Goal: Information Seeking & Learning: Check status

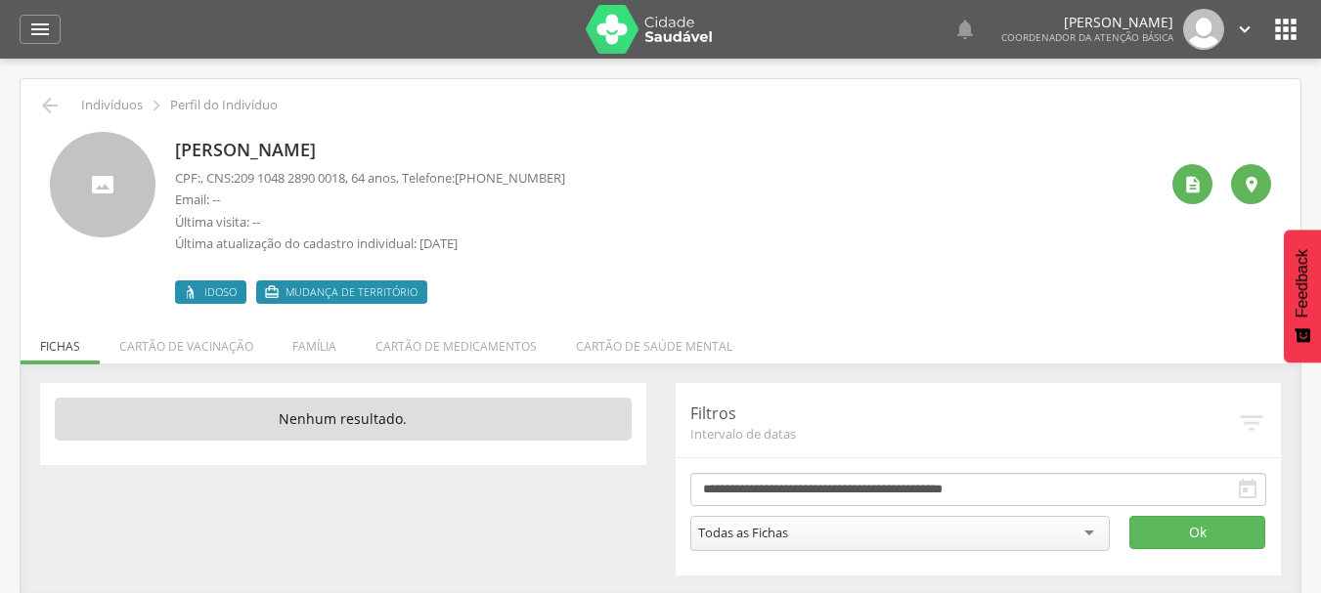
scroll to position [59, 0]
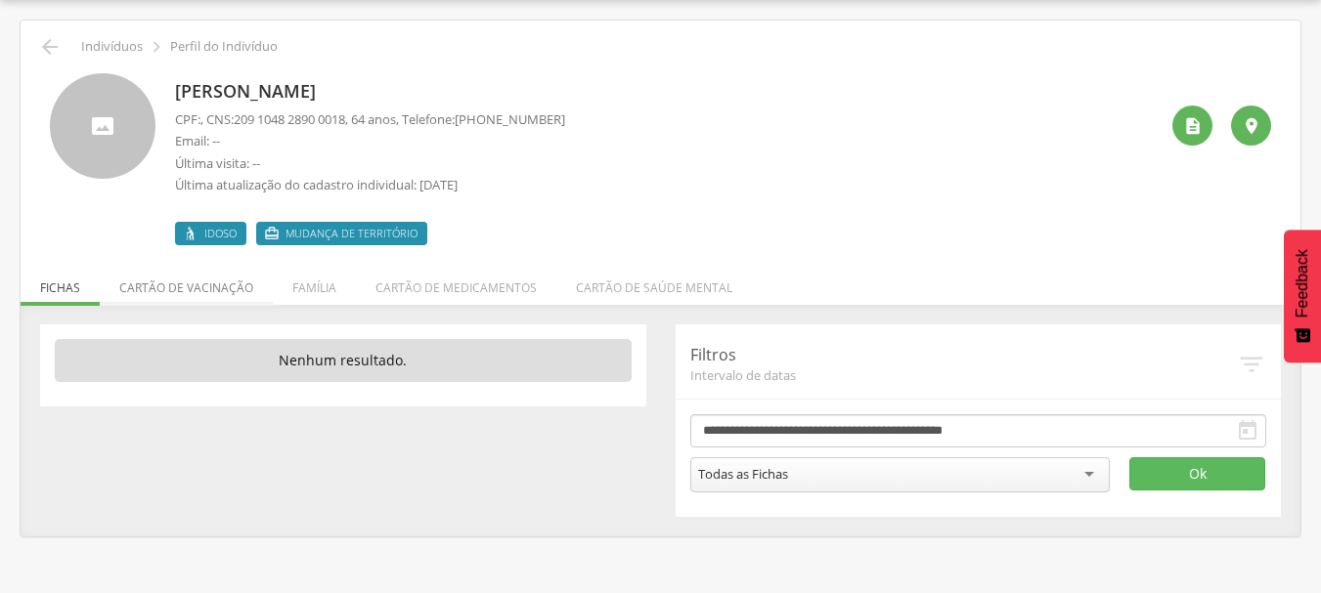
click at [232, 285] on li "Cartão de vacinação" at bounding box center [186, 283] width 173 height 46
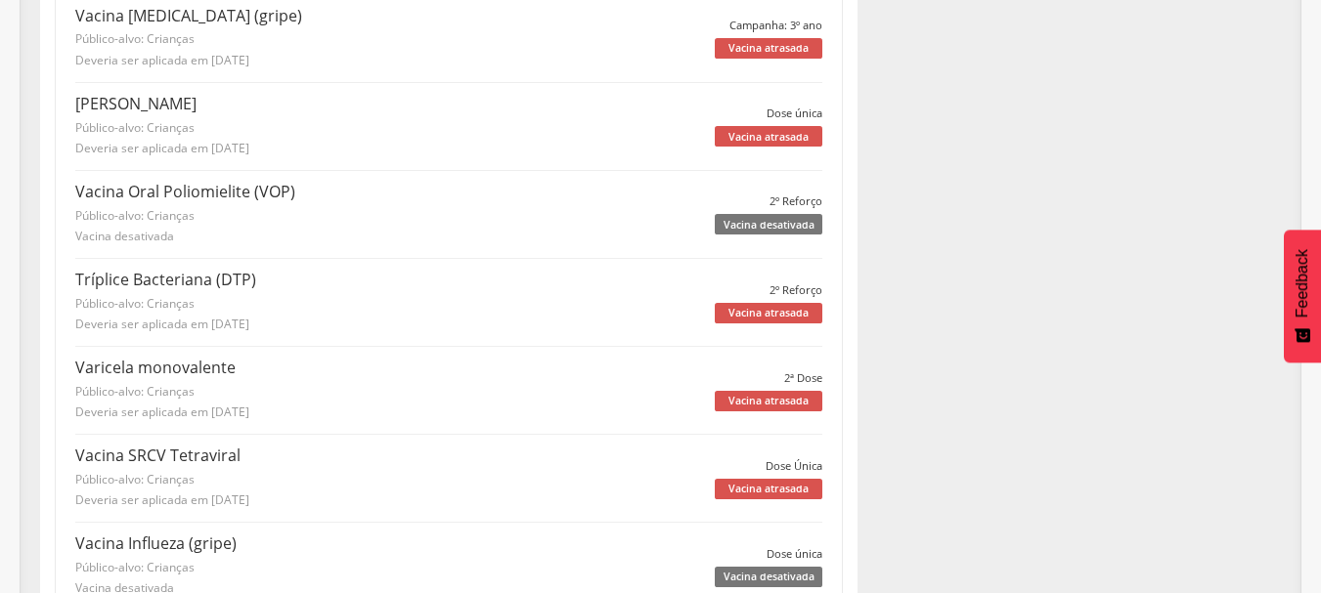
scroll to position [0, 0]
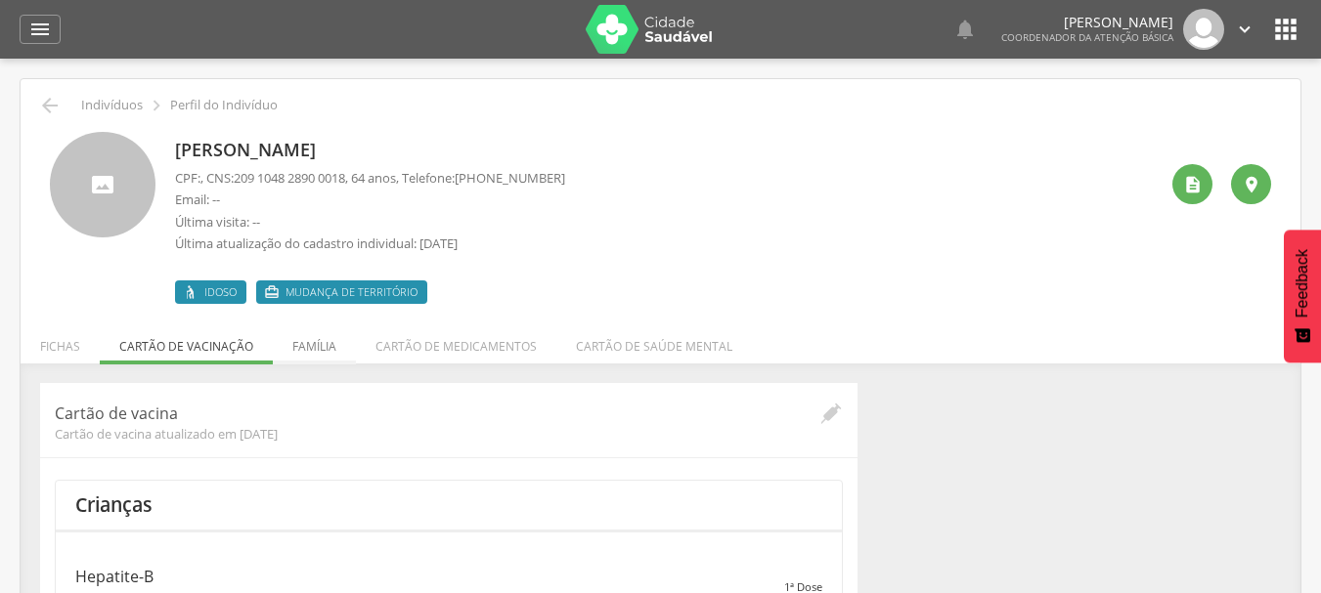
click at [303, 350] on li "Família" at bounding box center [314, 342] width 83 height 46
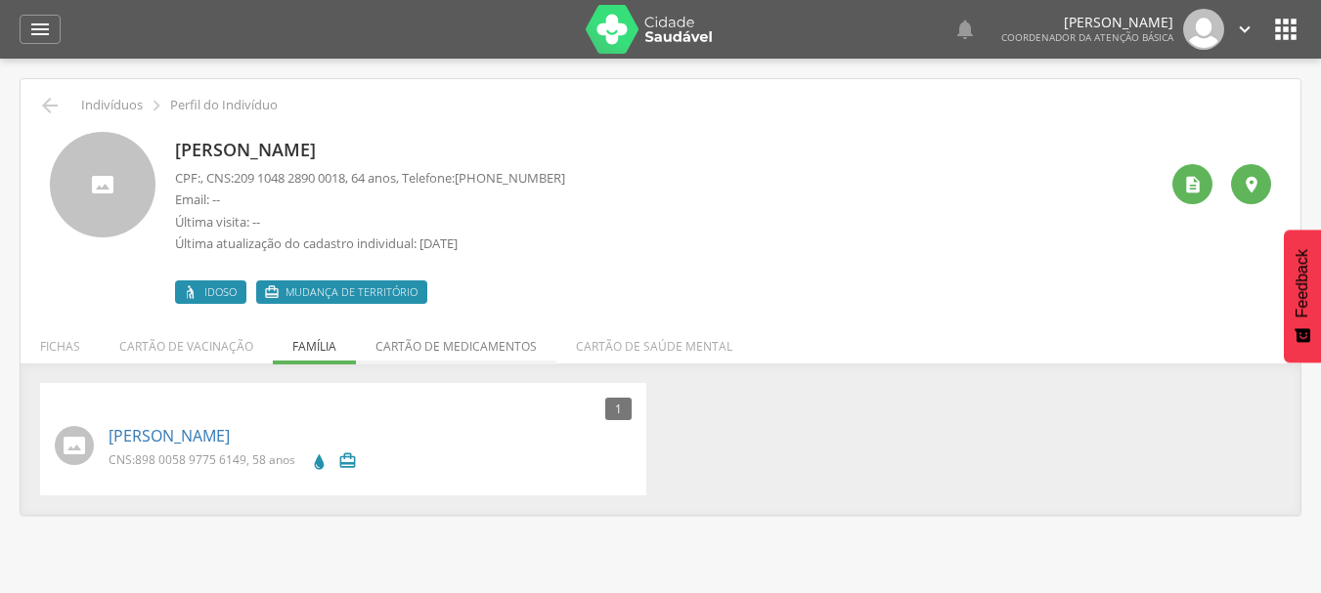
click at [502, 350] on li "Cartão de medicamentos" at bounding box center [456, 342] width 200 height 46
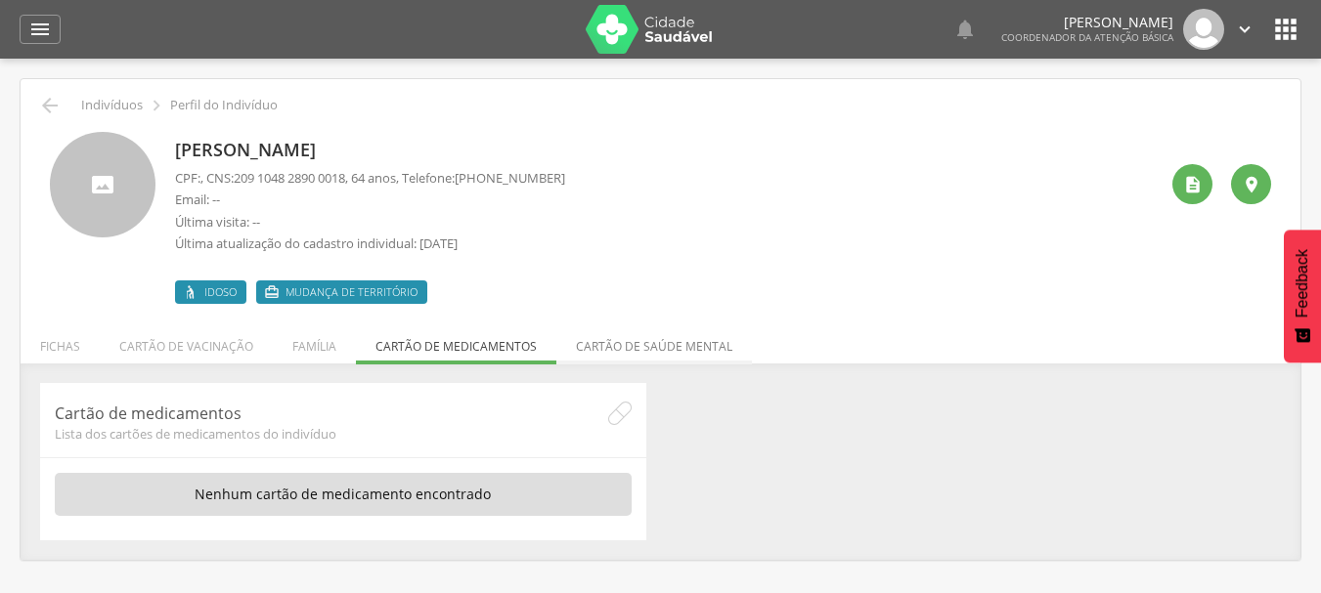
click at [653, 354] on li "Cartão de saúde mental" at bounding box center [654, 342] width 196 height 46
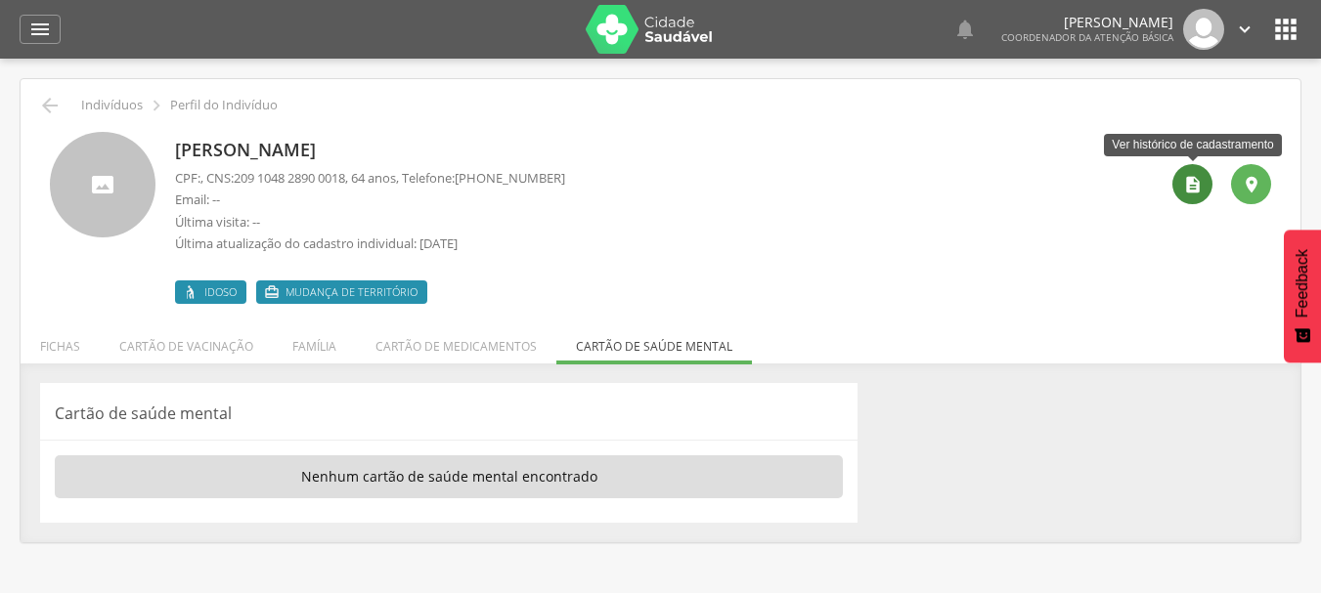
click at [1193, 195] on div "" at bounding box center [1192, 184] width 40 height 40
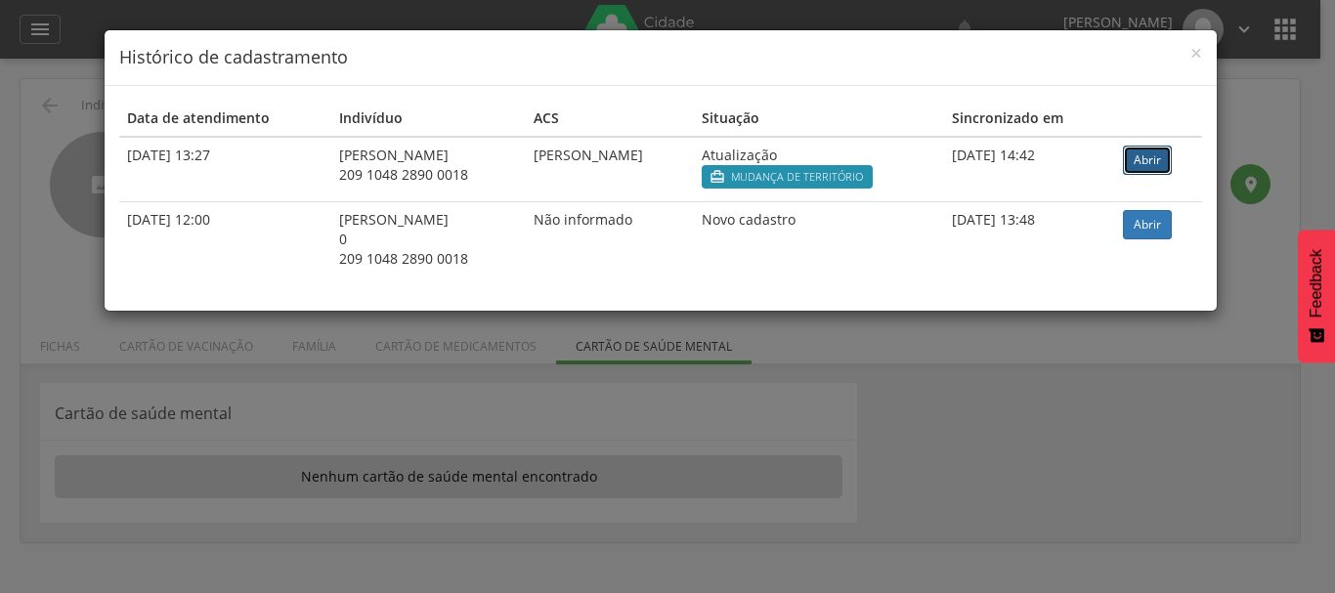
click at [1138, 152] on link "Abrir" at bounding box center [1147, 160] width 49 height 29
click at [1195, 55] on span "×" at bounding box center [1197, 52] width 12 height 27
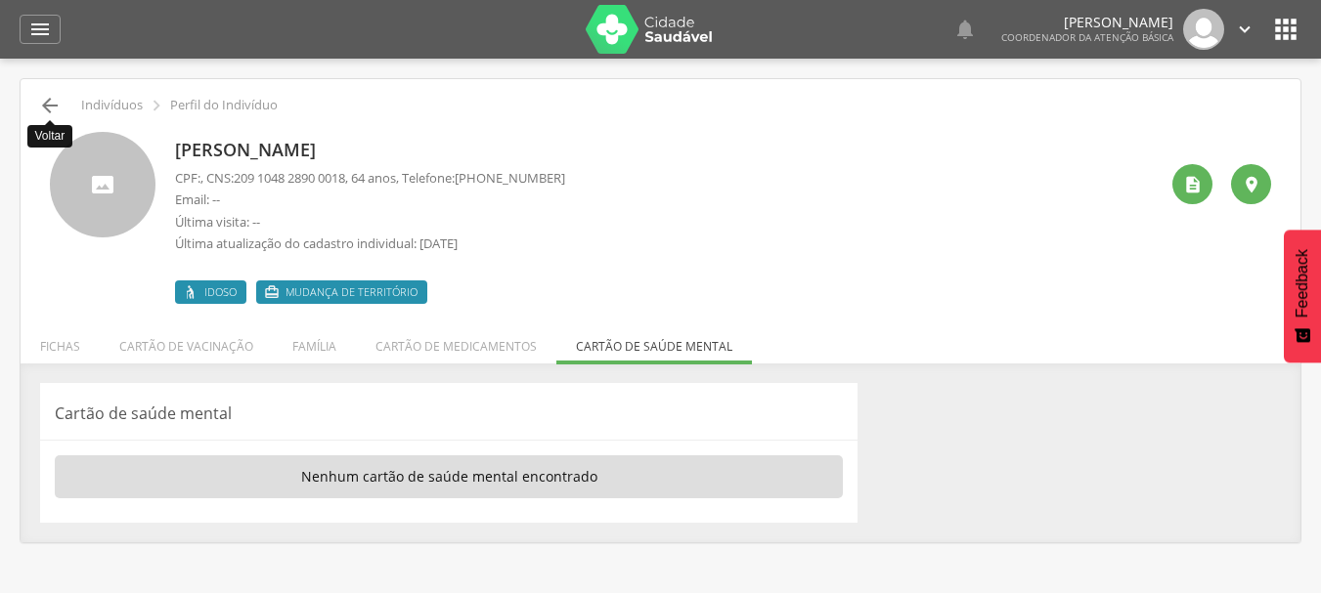
click at [50, 105] on icon "" at bounding box center [49, 105] width 23 height 23
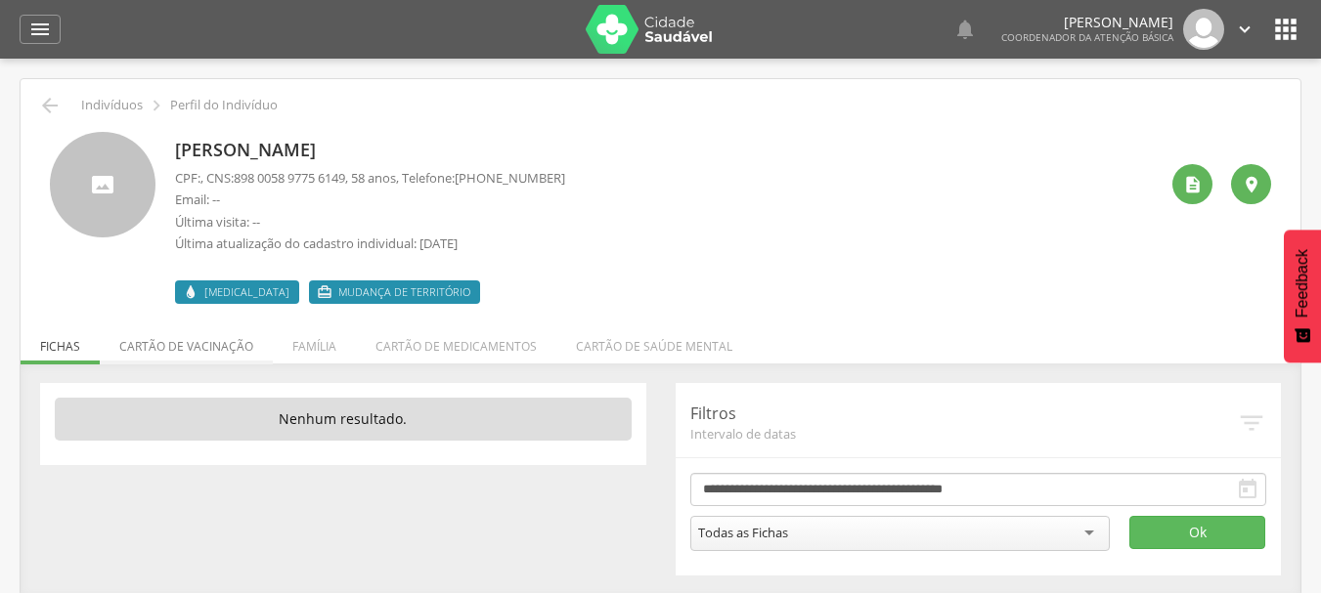
click at [144, 351] on li "Cartão de vacinação" at bounding box center [186, 342] width 173 height 46
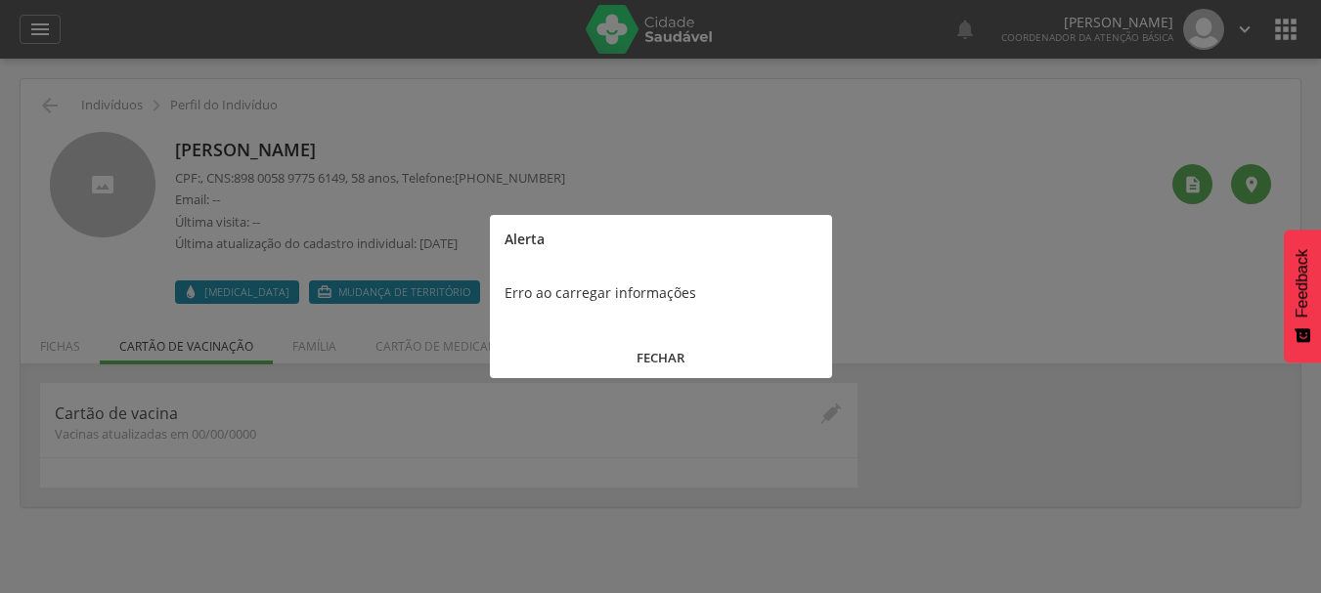
click at [670, 352] on button "FECHAR" at bounding box center [661, 358] width 342 height 42
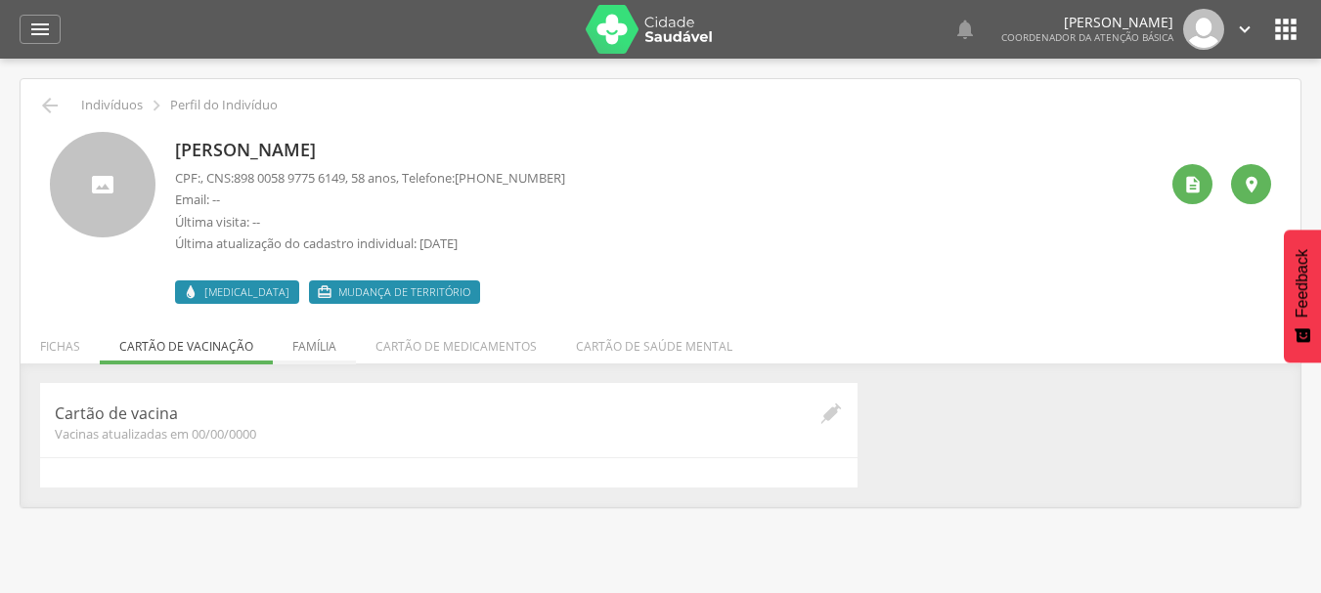
click at [316, 357] on li "Família" at bounding box center [314, 342] width 83 height 46
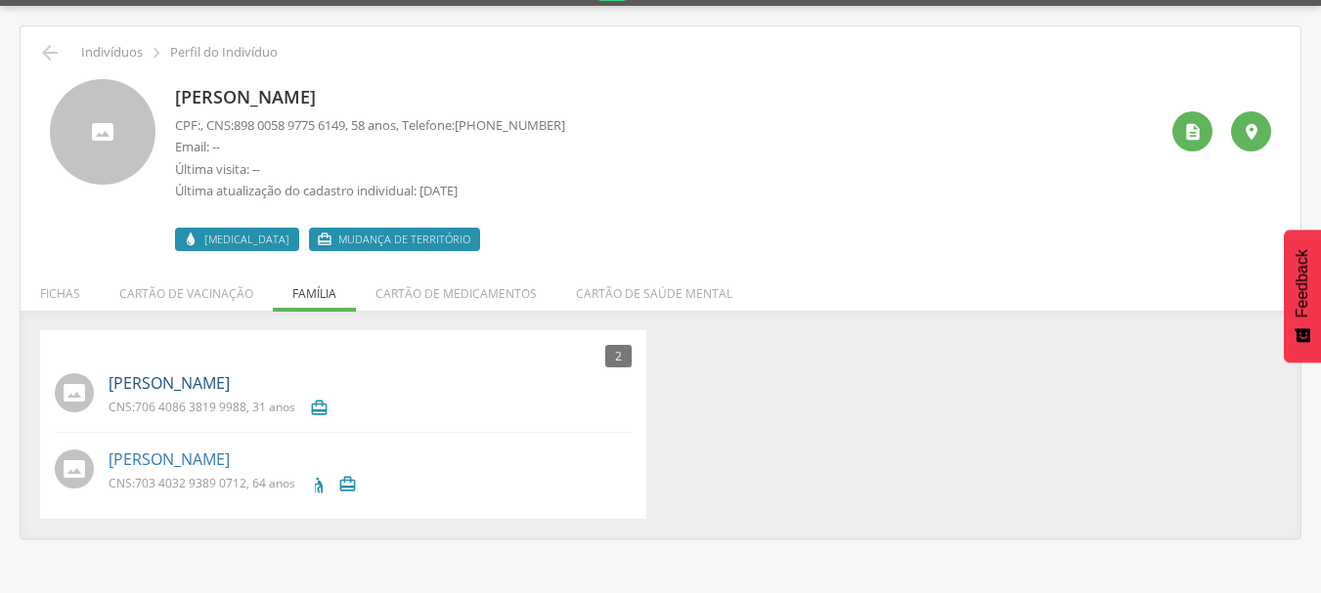
scroll to position [59, 0]
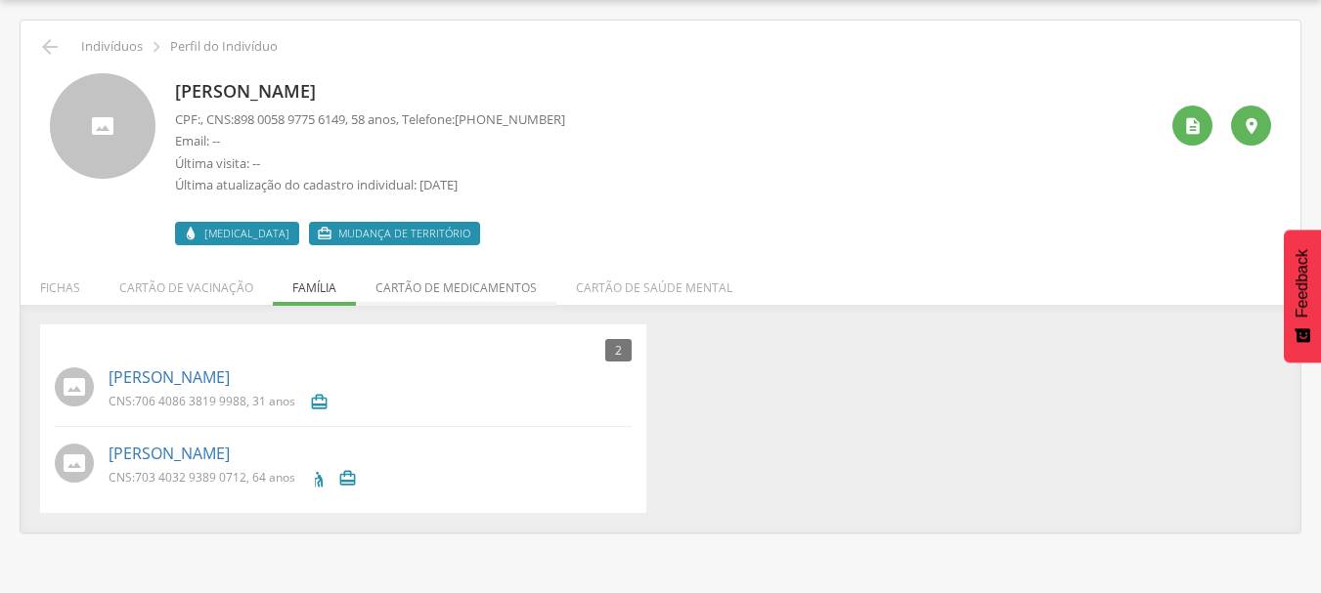
click at [454, 290] on li "Cartão de medicamentos" at bounding box center [456, 283] width 200 height 46
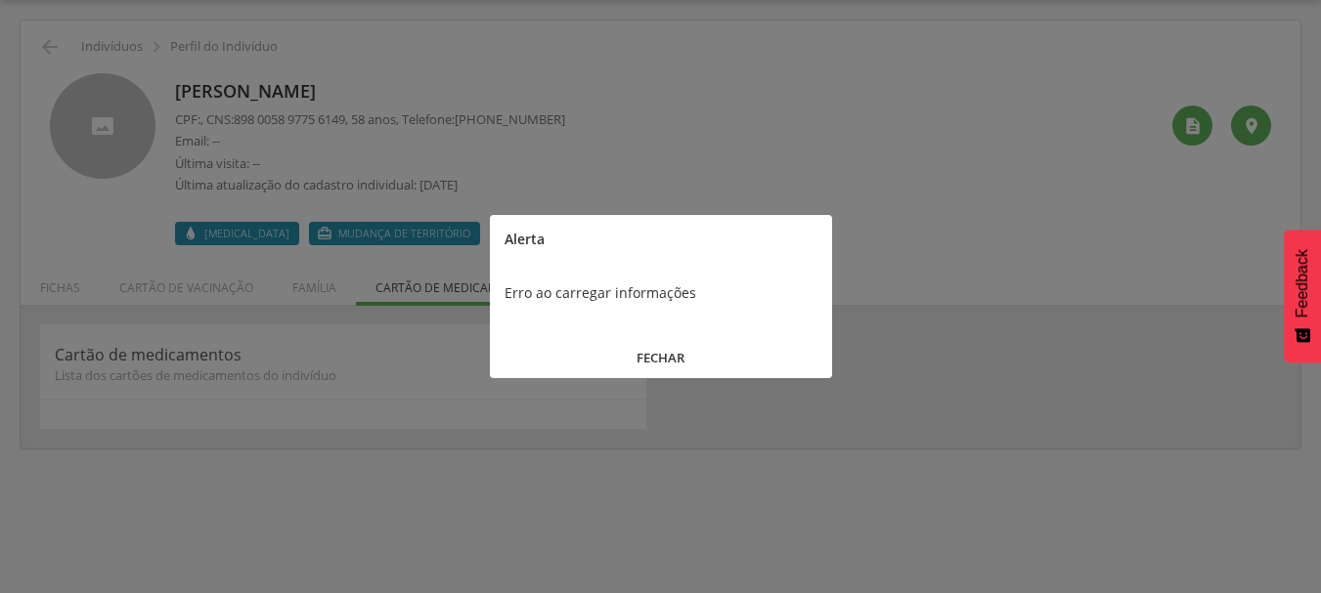
click at [658, 351] on button "FECHAR" at bounding box center [661, 358] width 342 height 42
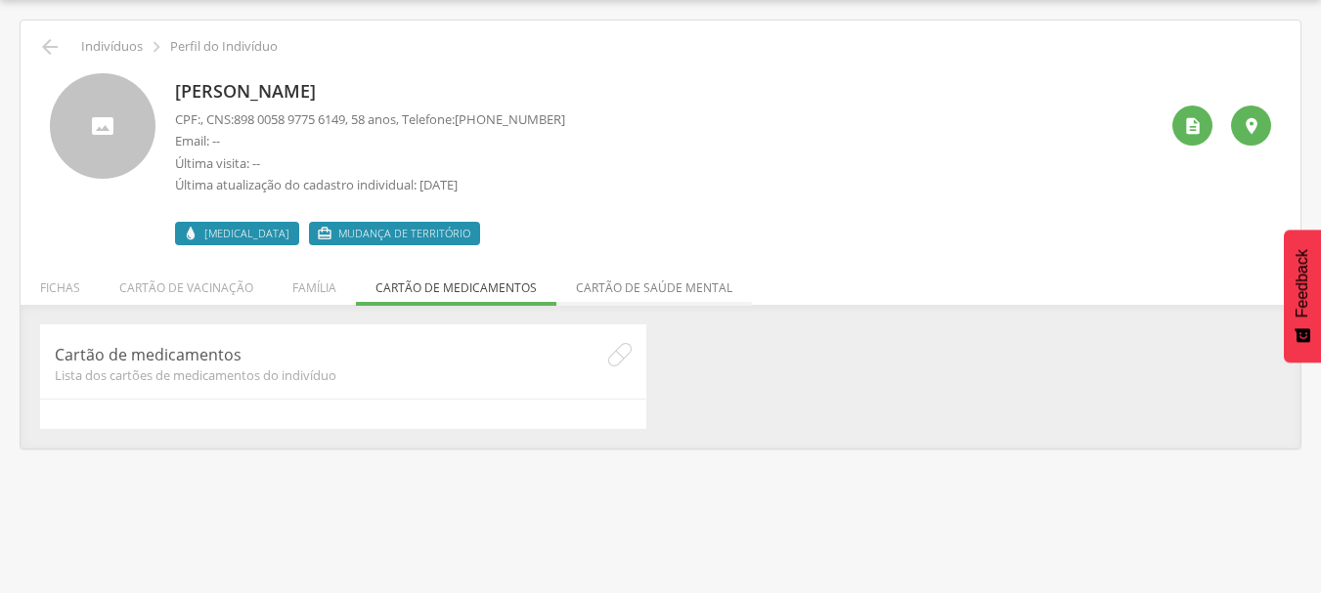
click at [615, 289] on li "Cartão de saúde mental" at bounding box center [654, 283] width 196 height 46
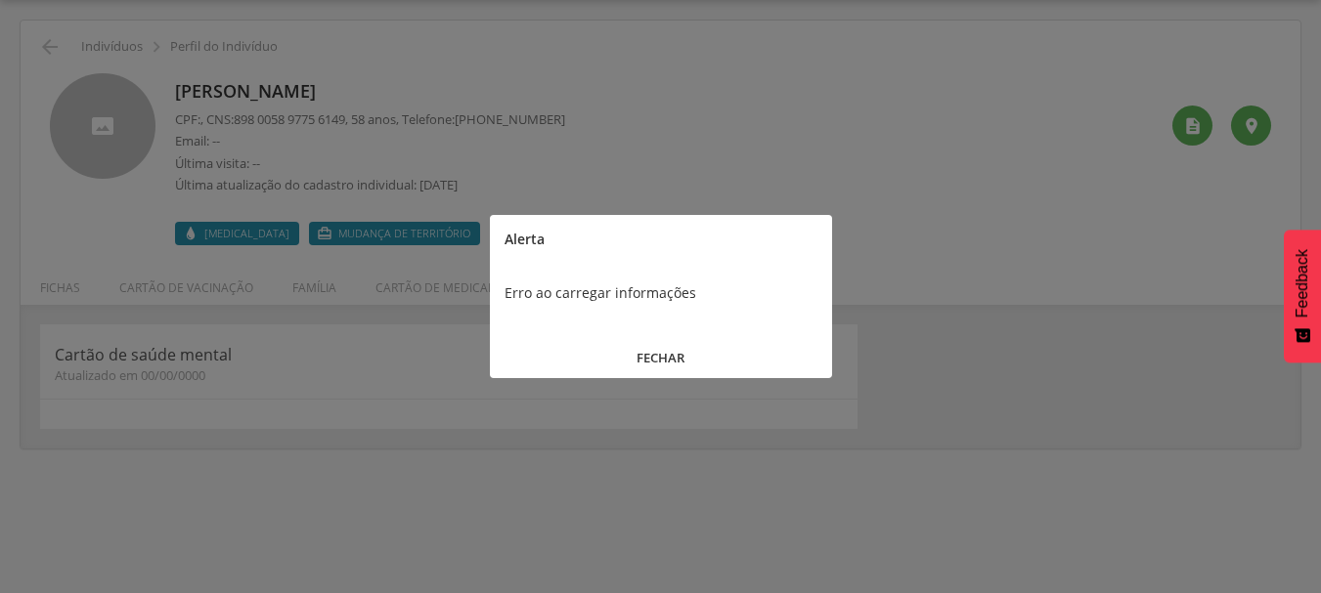
click at [658, 351] on button "FECHAR" at bounding box center [661, 358] width 342 height 42
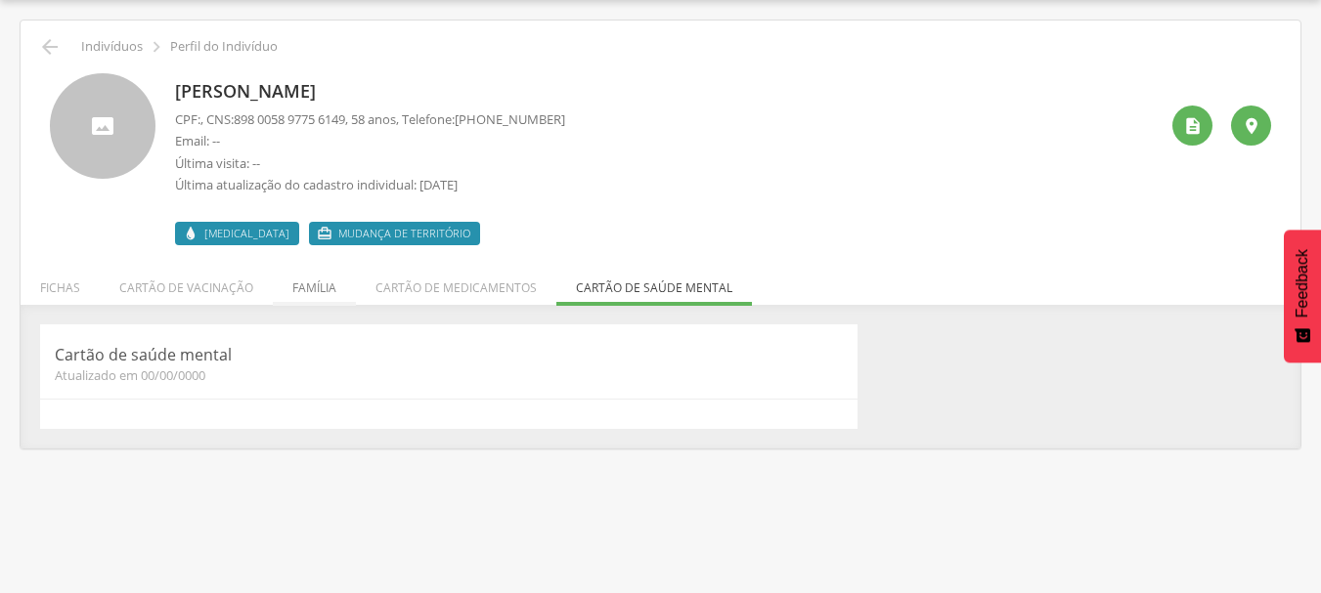
click at [324, 285] on li "Família" at bounding box center [314, 283] width 83 height 46
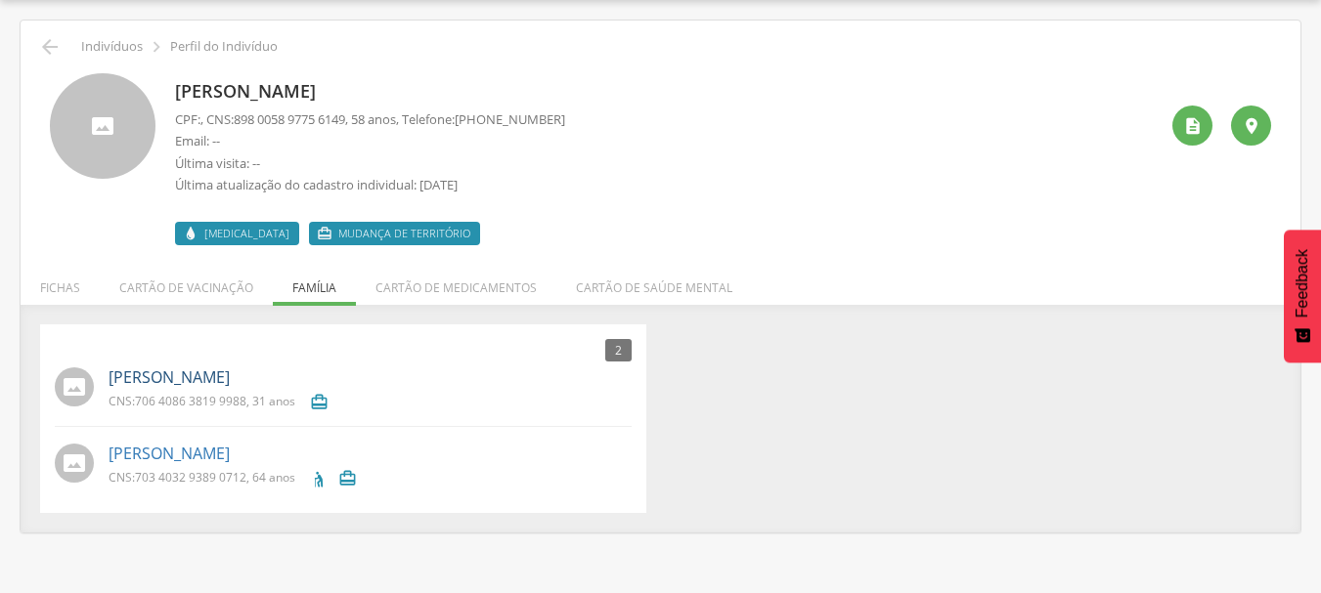
click at [203, 374] on link "Matheus de Oliveira" at bounding box center [169, 378] width 121 height 22
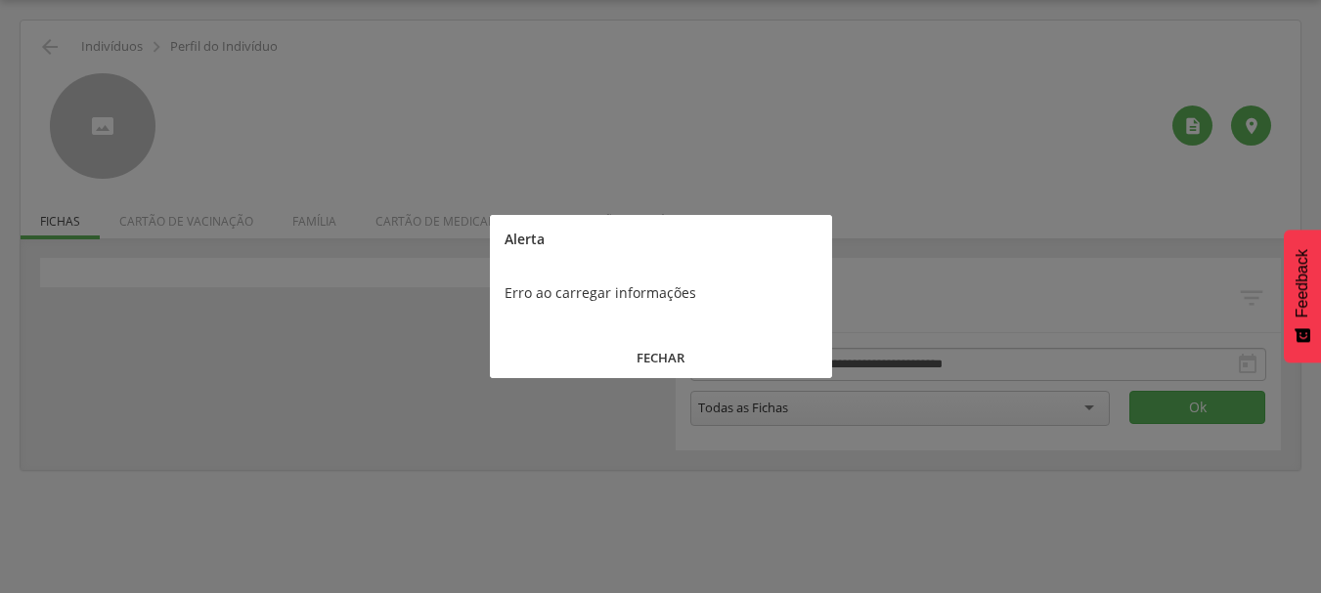
click at [684, 354] on button "FECHAR" at bounding box center [661, 358] width 342 height 42
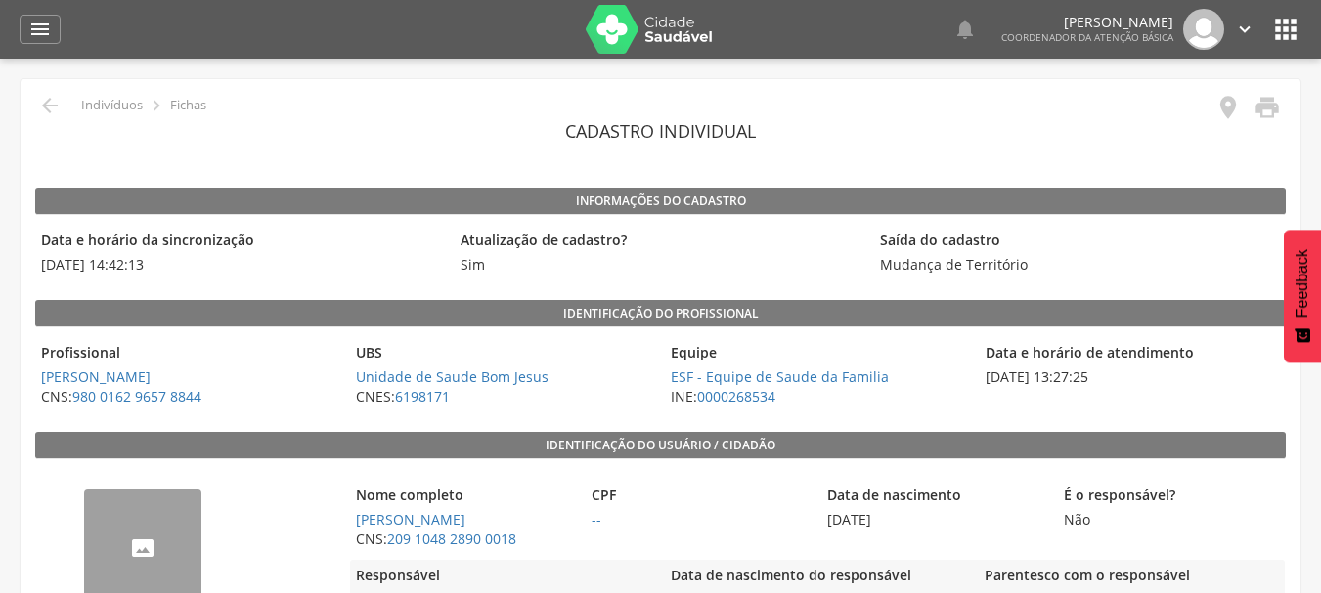
click at [105, 101] on p "Indivíduos" at bounding box center [112, 106] width 62 height 16
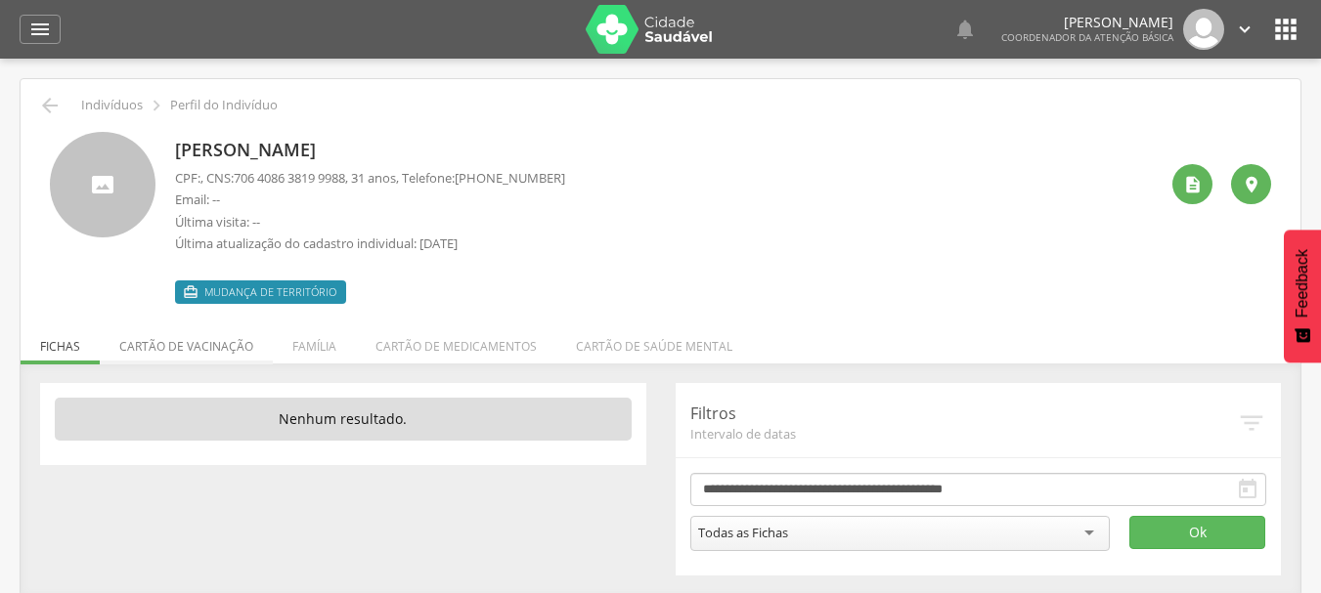
click at [135, 348] on li "Cartão de vacinação" at bounding box center [186, 342] width 173 height 46
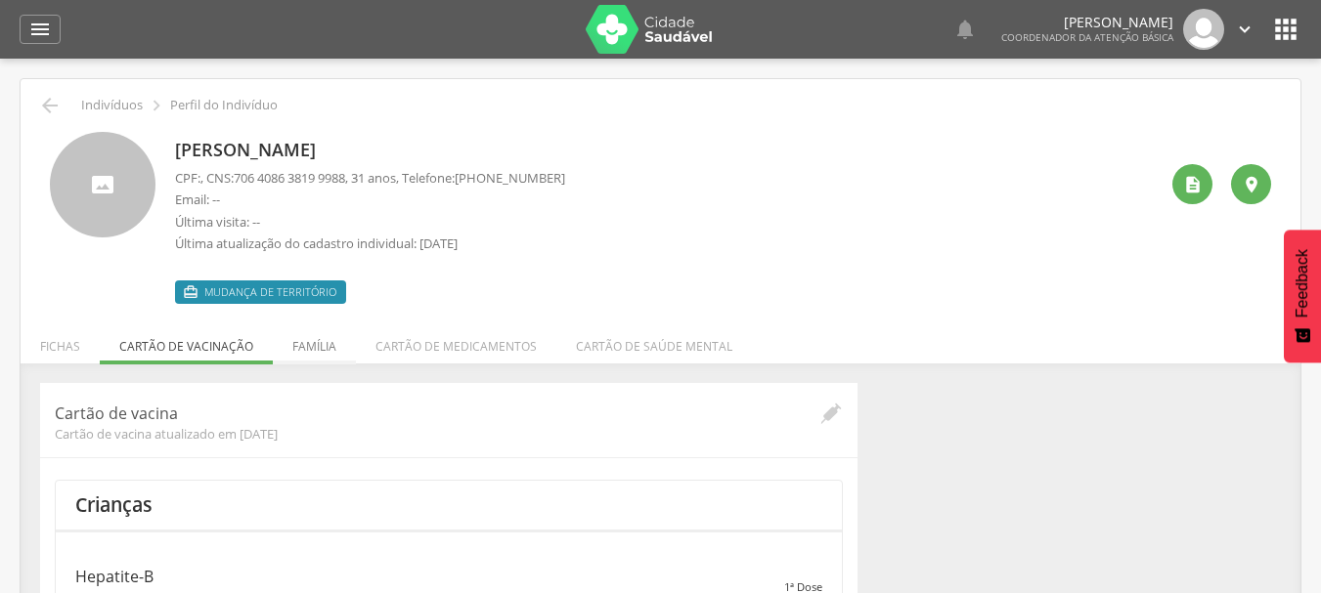
click at [314, 336] on li "Família" at bounding box center [314, 342] width 83 height 46
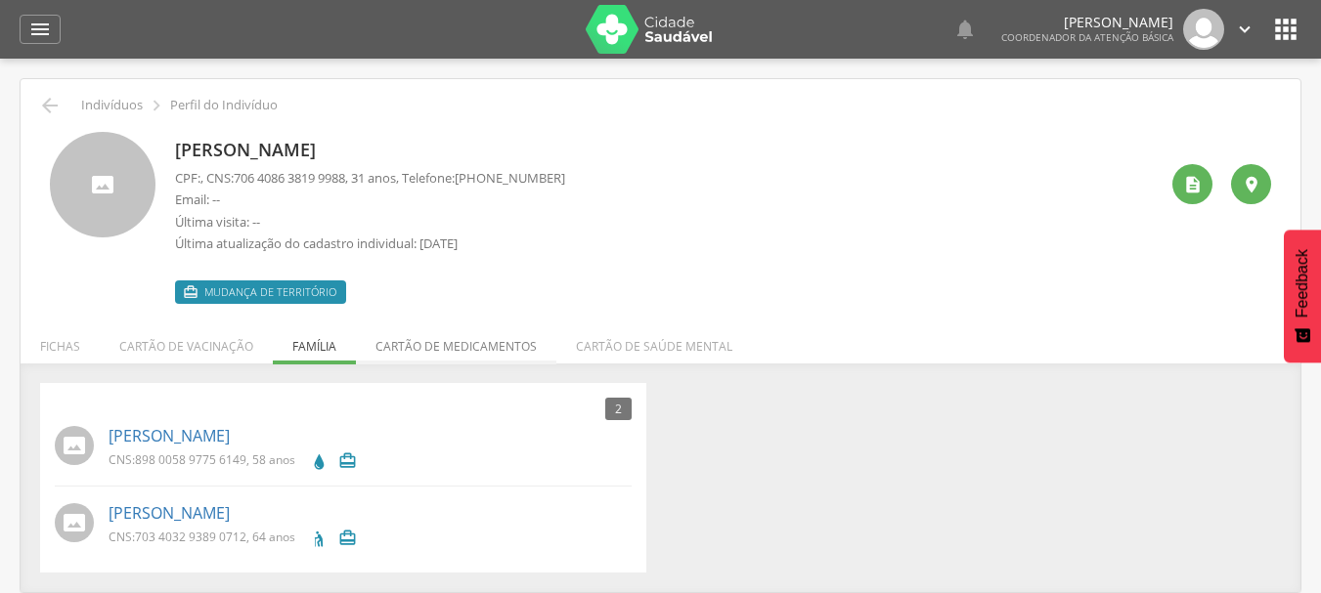
click at [413, 356] on li "Cartão de medicamentos" at bounding box center [456, 342] width 200 height 46
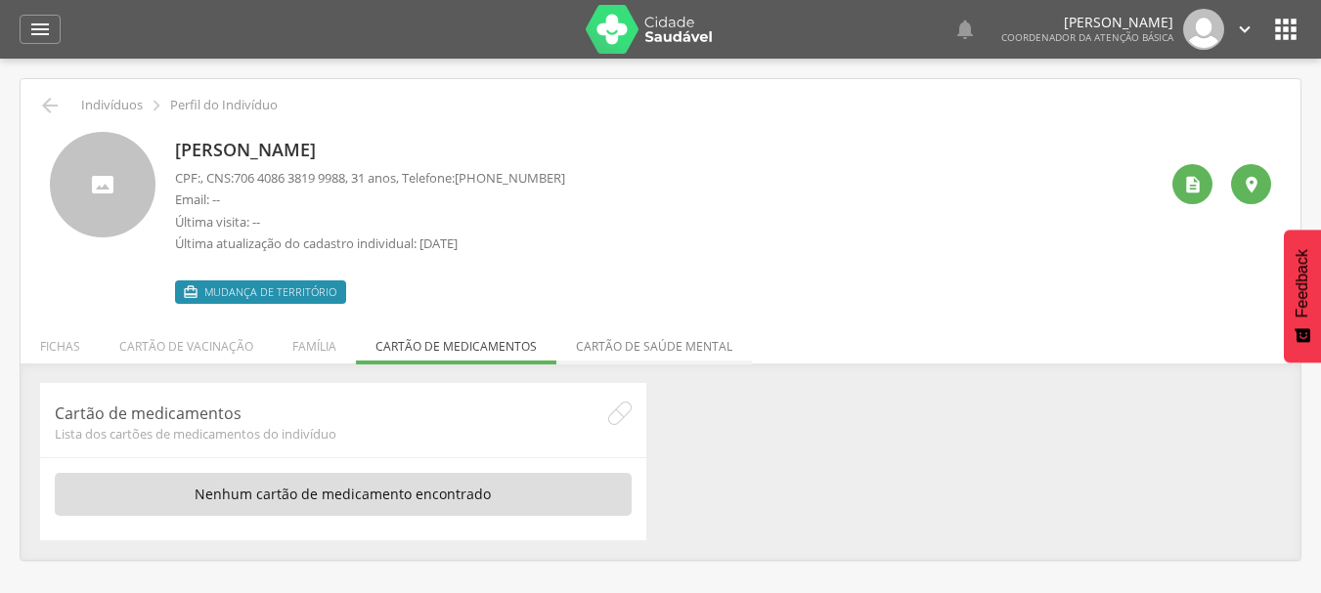
click at [647, 352] on li "Cartão de saúde mental" at bounding box center [654, 342] width 196 height 46
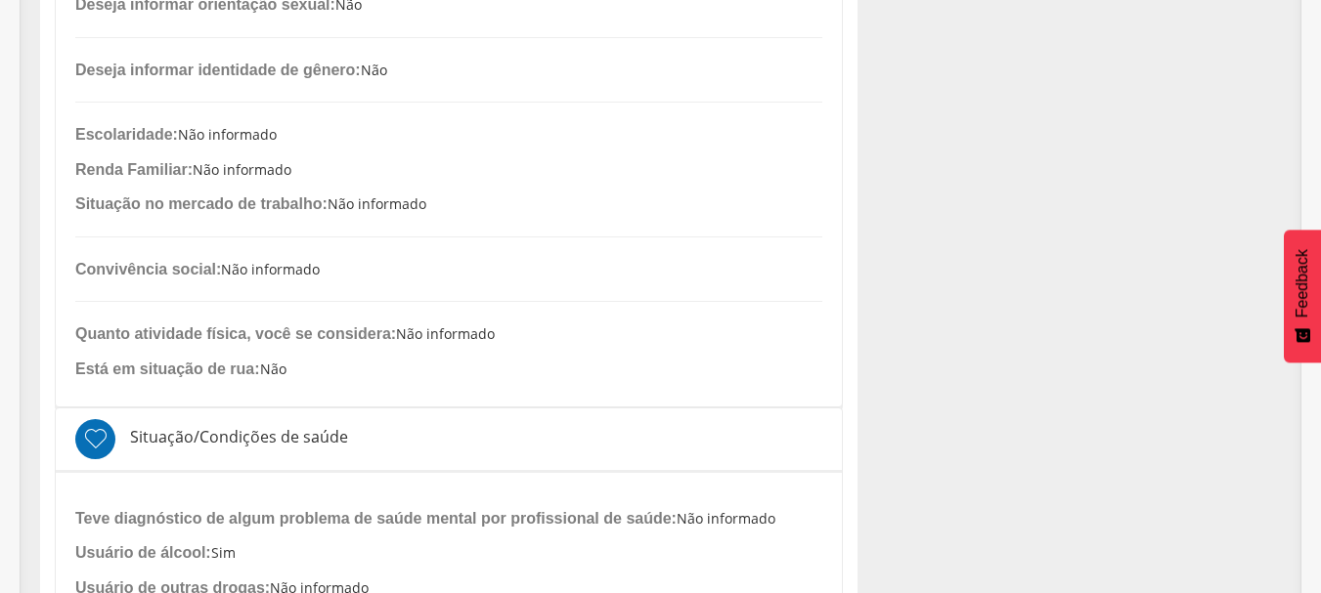
scroll to position [794, 0]
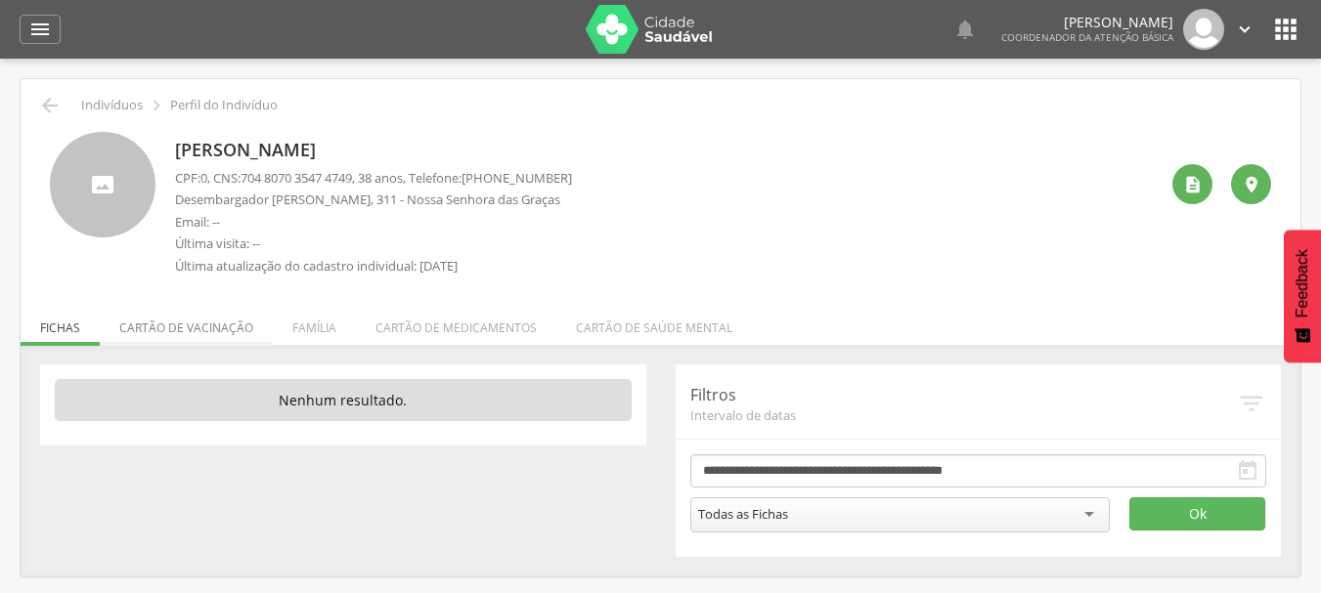
click at [173, 317] on li "Cartão de vacinação" at bounding box center [186, 323] width 173 height 46
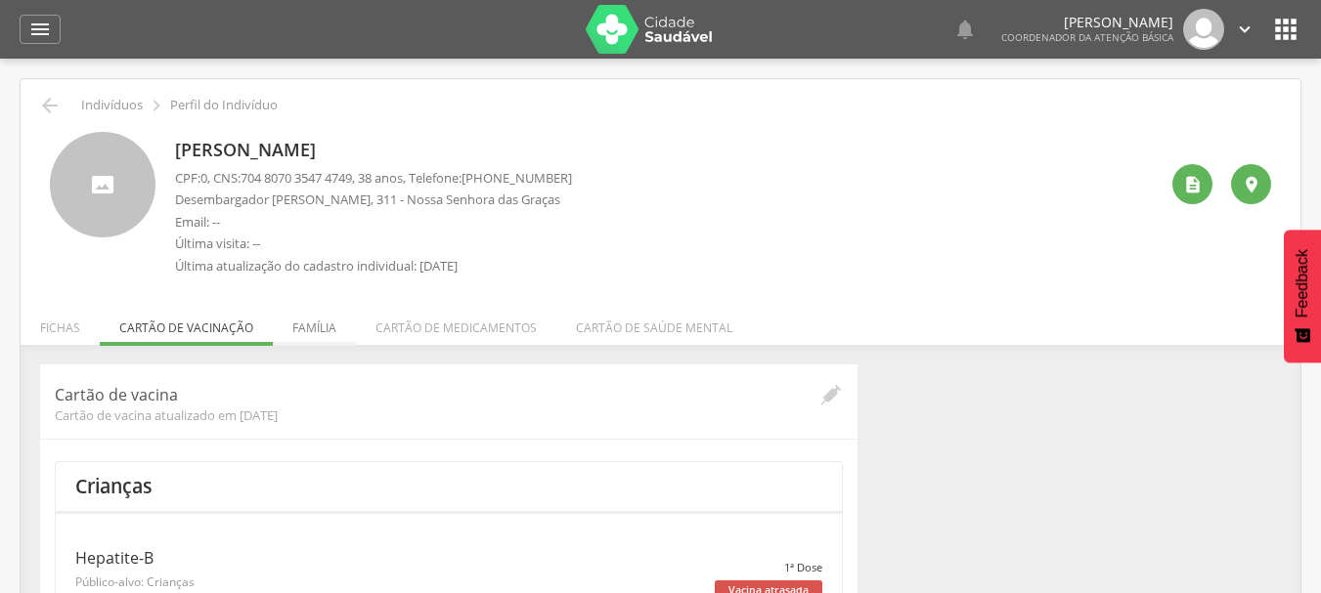
click at [308, 320] on li "Família" at bounding box center [314, 323] width 83 height 46
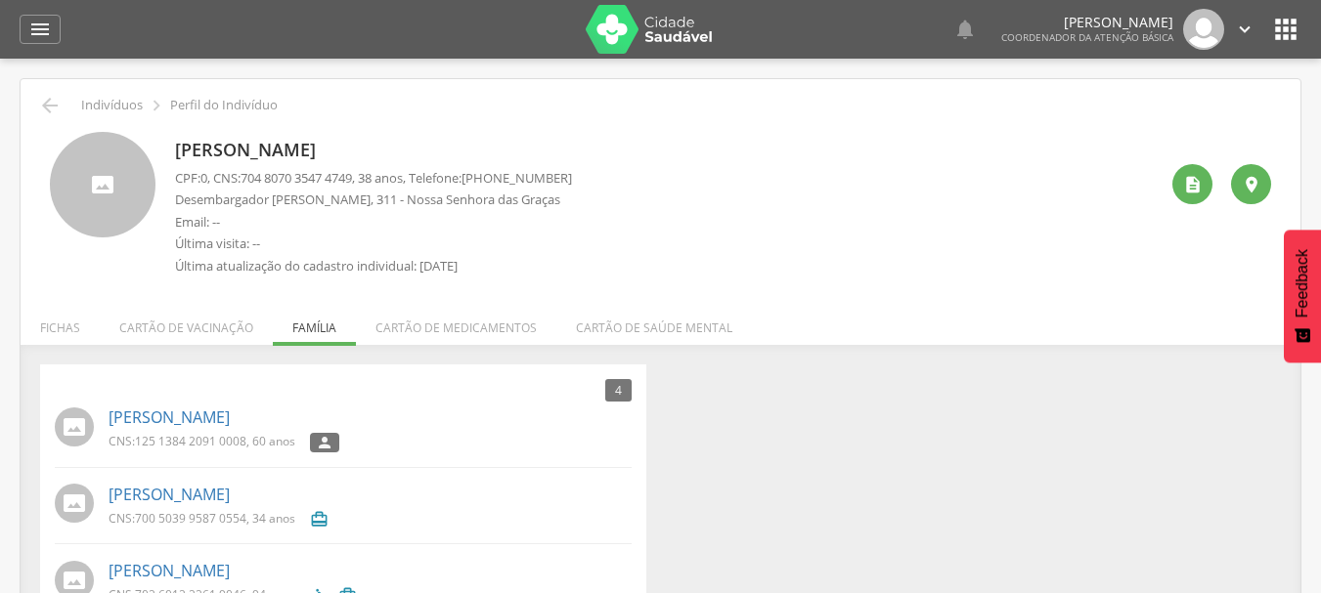
click at [467, 403] on div "Vanda Maria Moreira CNS: 125 1384 2091 0008 , 60 anos " at bounding box center [370, 429] width 523 height 57
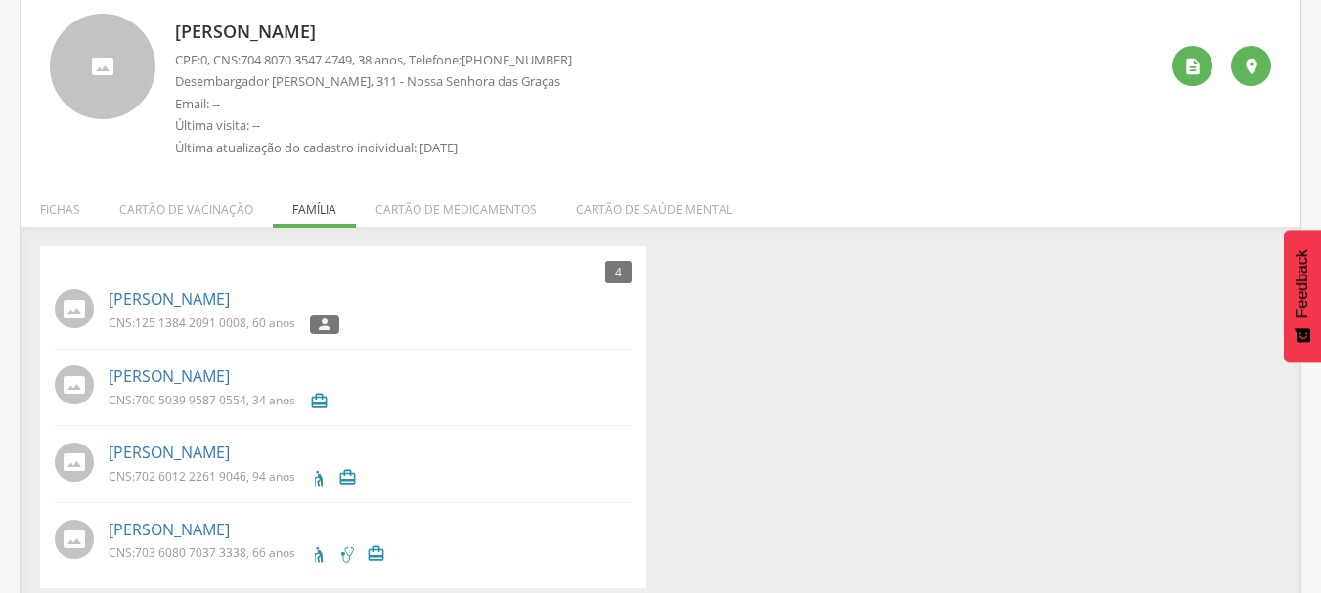
scroll to position [134, 0]
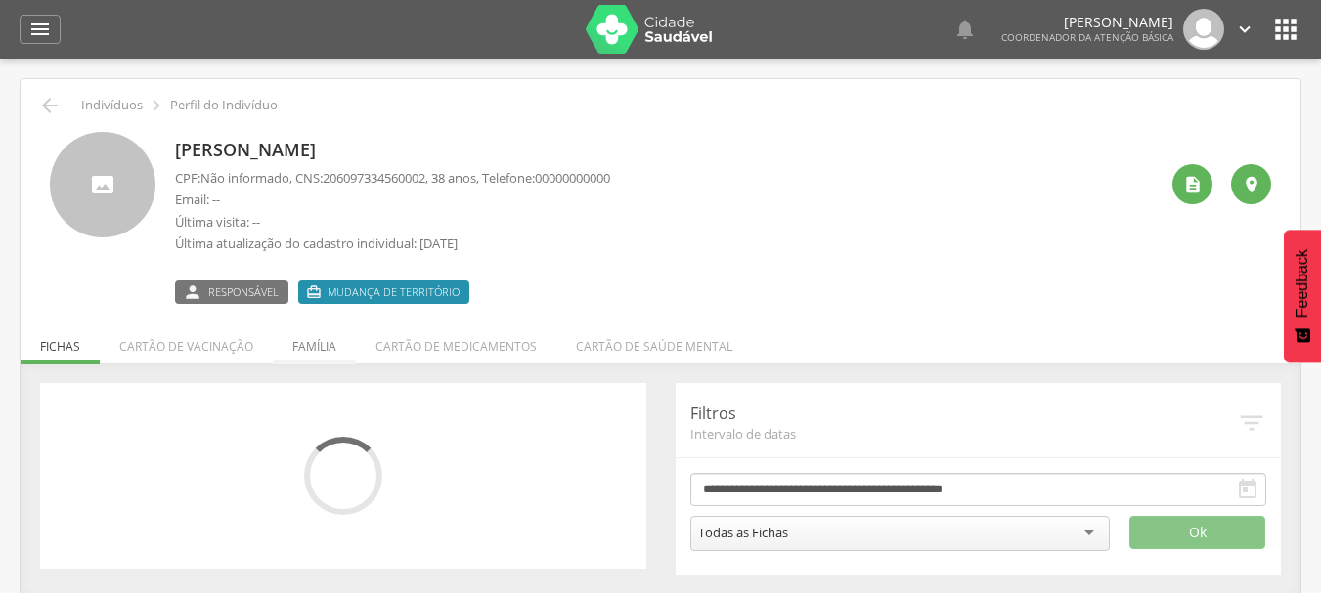
click at [315, 355] on li "Família" at bounding box center [314, 342] width 83 height 46
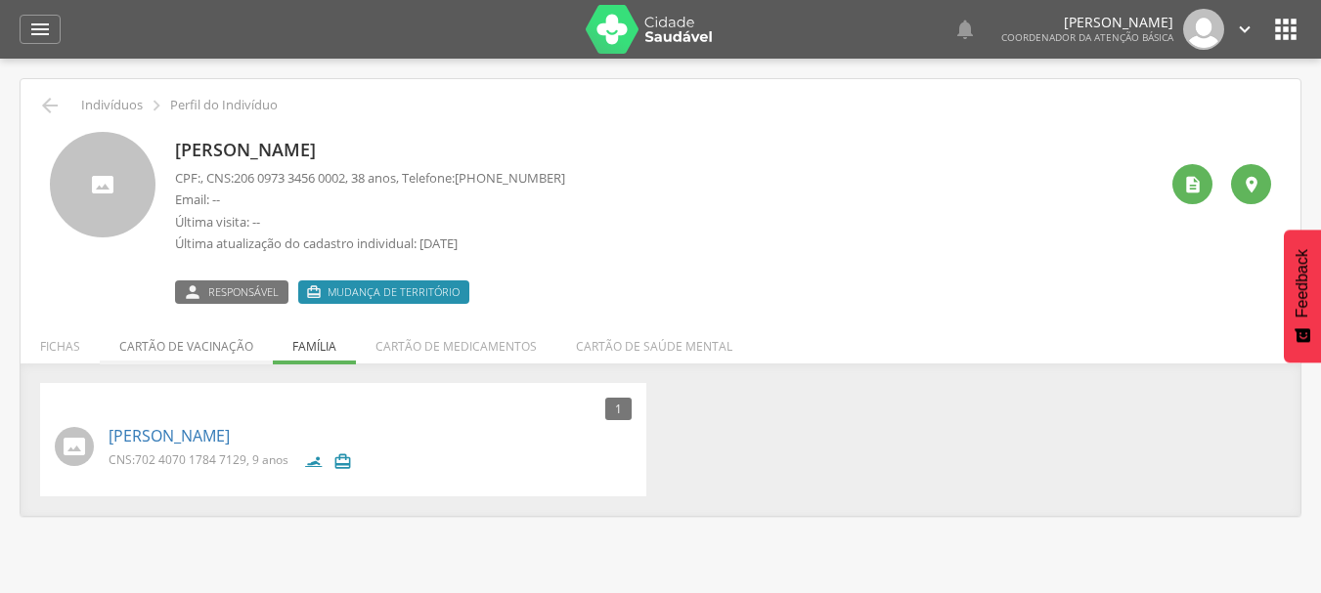
click at [240, 350] on li "Cartão de vacinação" at bounding box center [186, 342] width 173 height 46
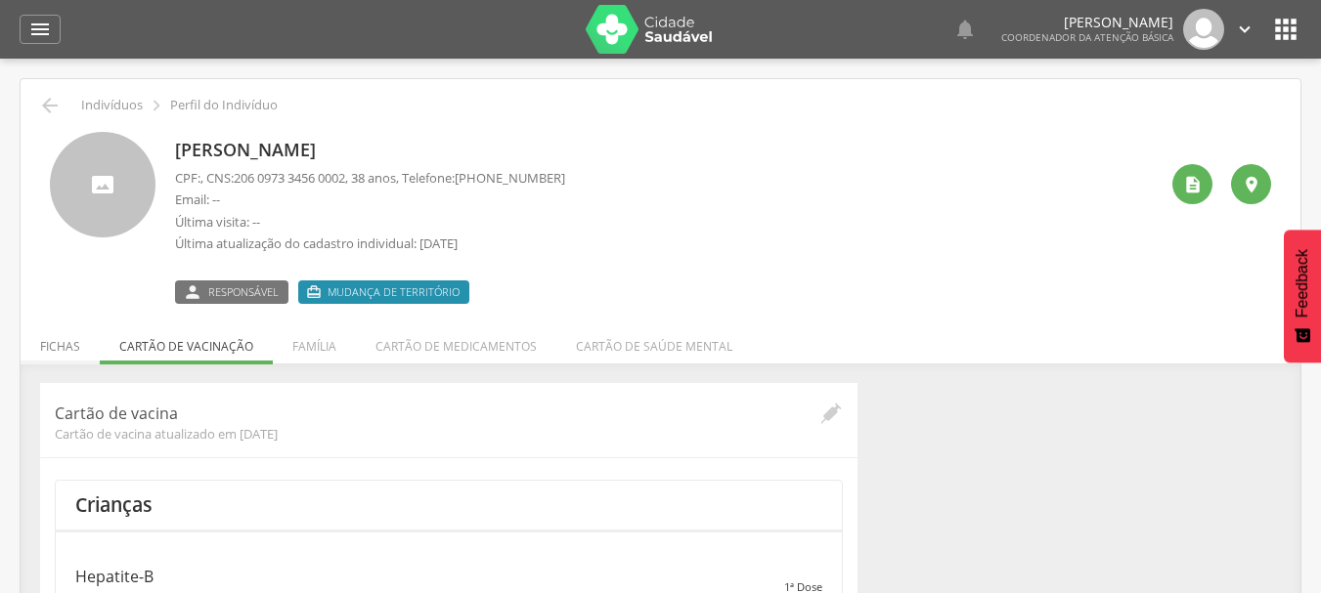
click at [70, 352] on li "Fichas" at bounding box center [60, 342] width 79 height 46
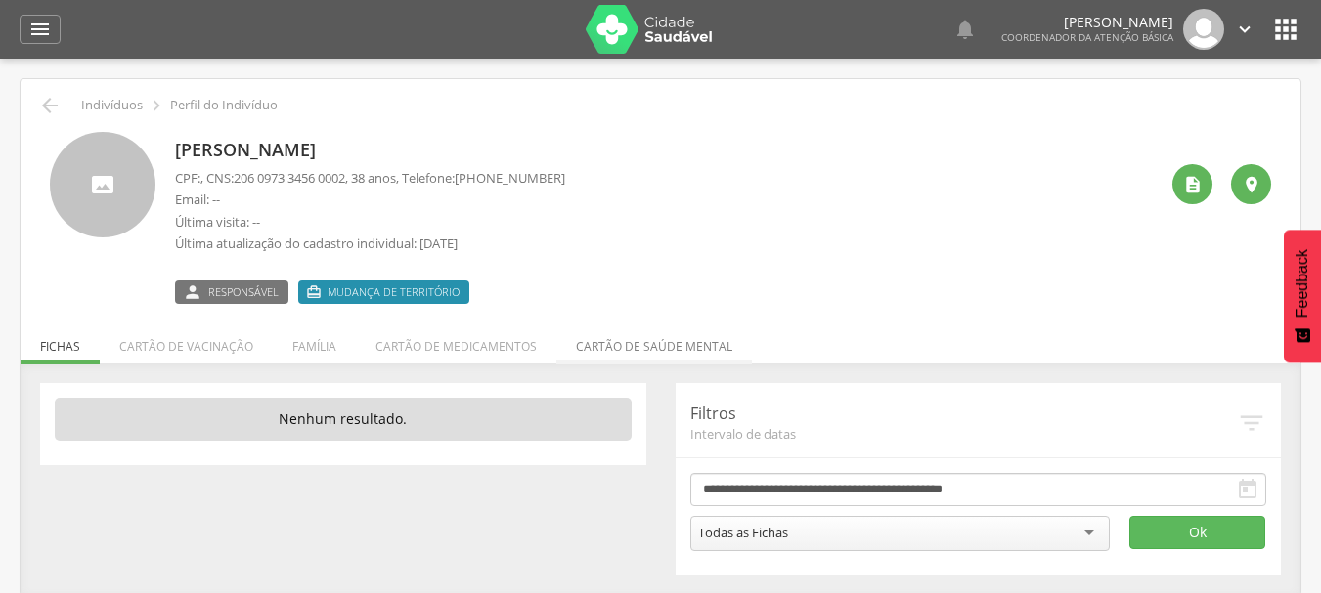
click at [694, 338] on li "Cartão de saúde mental" at bounding box center [654, 342] width 196 height 46
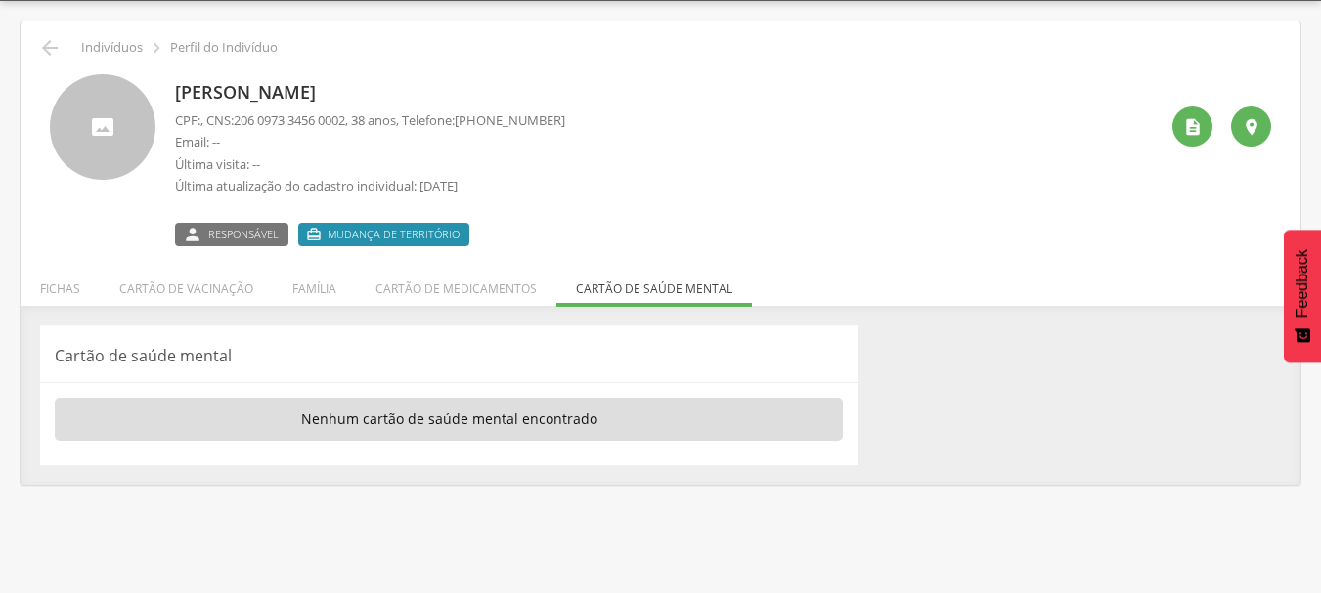
scroll to position [59, 0]
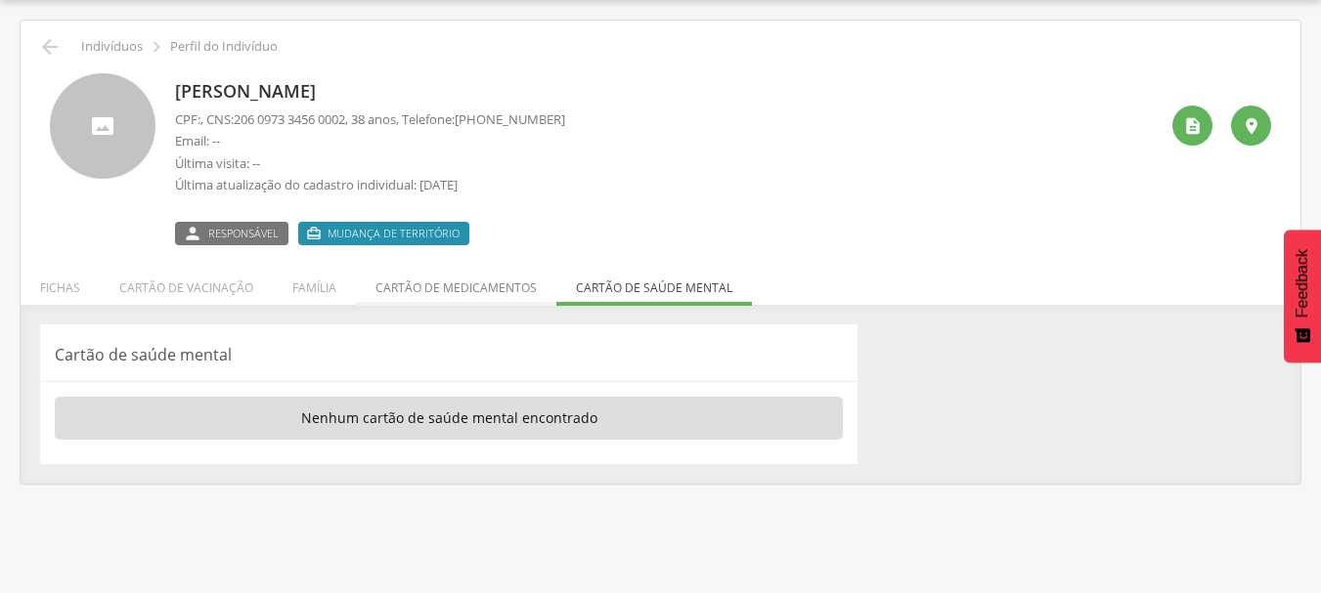
click at [482, 288] on li "Cartão de medicamentos" at bounding box center [456, 283] width 200 height 46
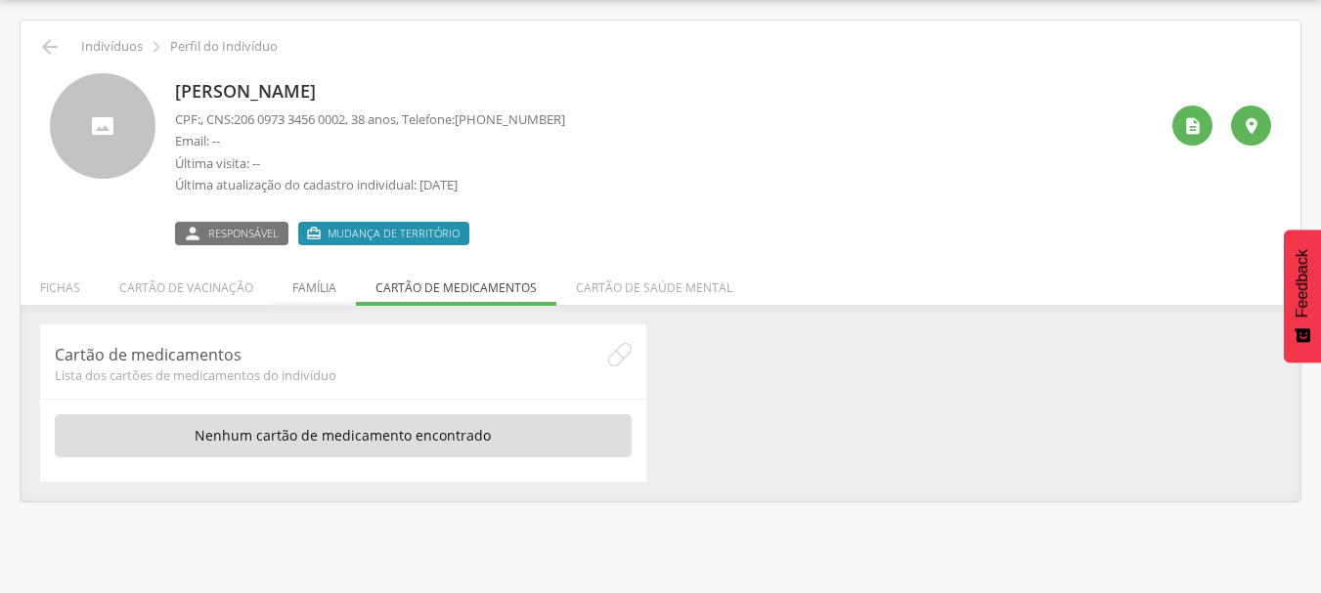
click at [321, 289] on li "Família" at bounding box center [314, 283] width 83 height 46
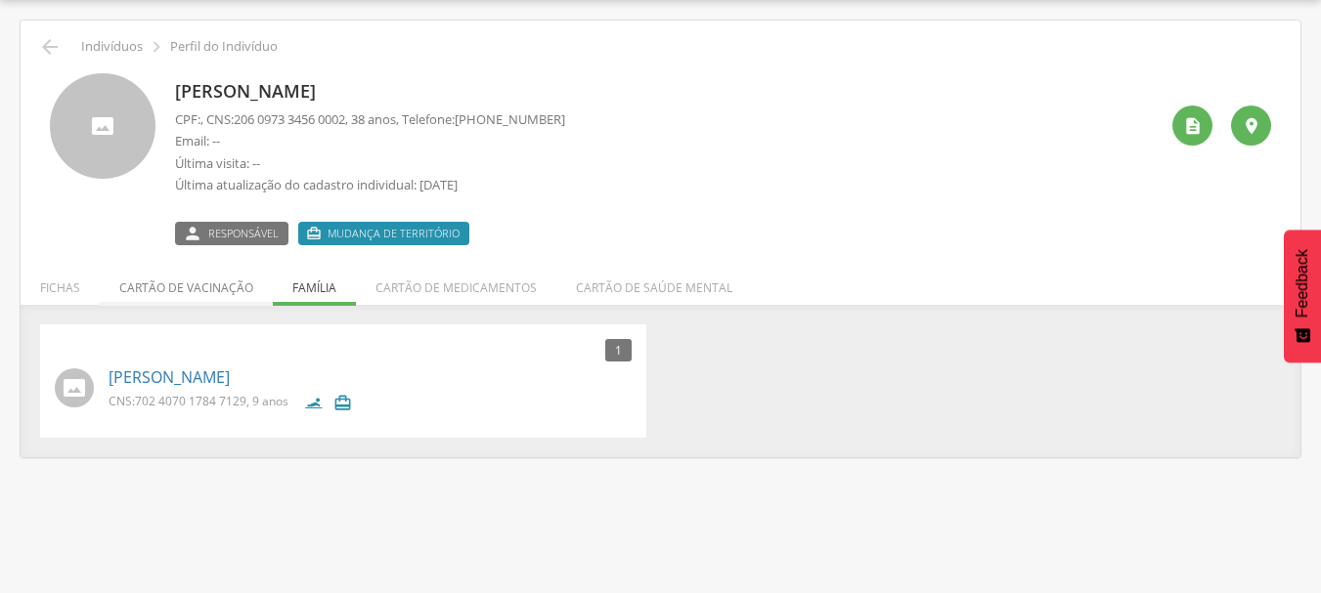
click at [186, 290] on li "Cartão de vacinação" at bounding box center [186, 283] width 173 height 46
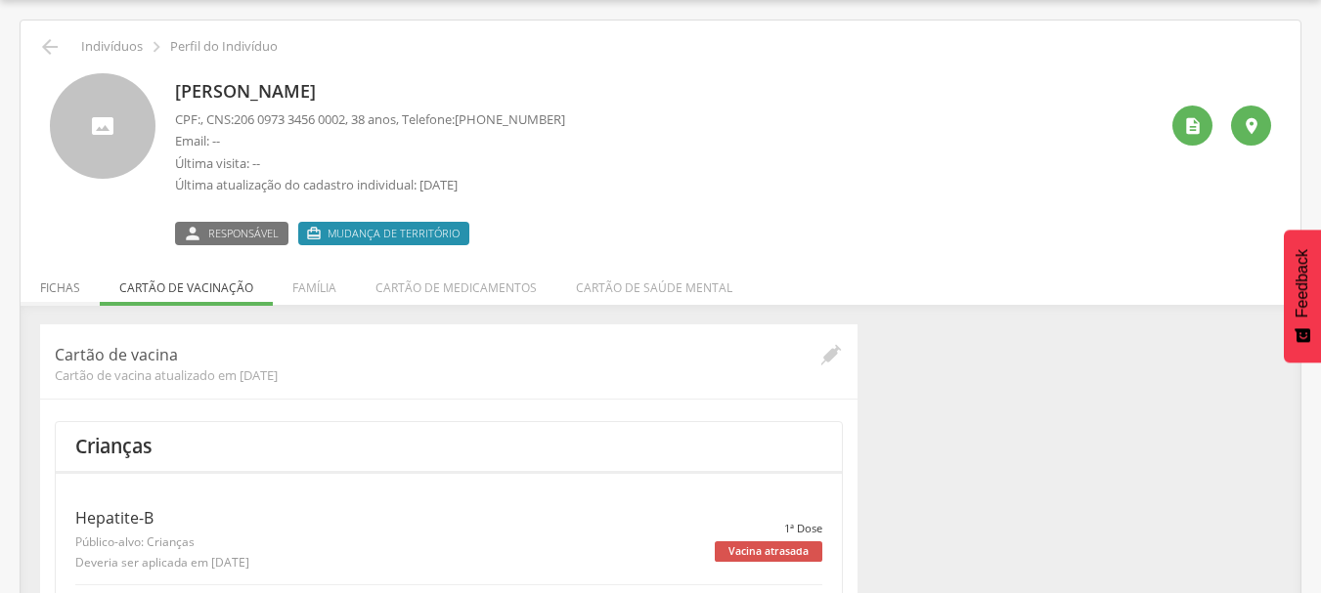
click at [71, 302] on li "Fichas" at bounding box center [60, 283] width 79 height 46
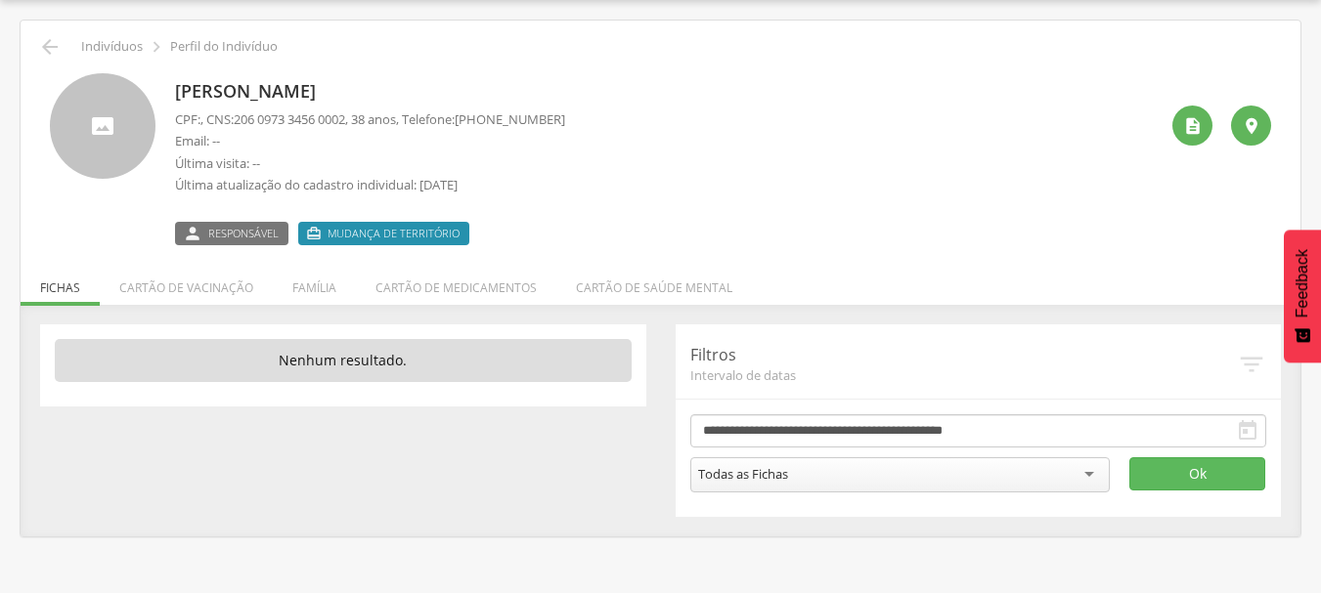
click at [441, 416] on div "**********" at bounding box center [660, 421] width 1270 height 193
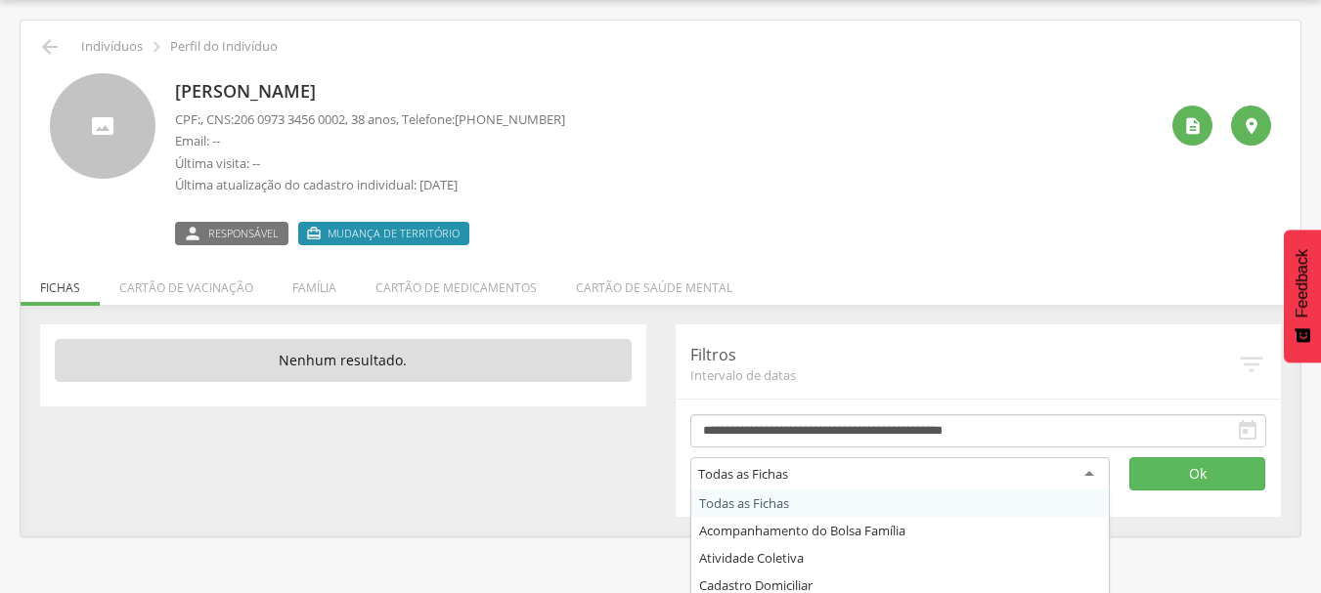
click at [1097, 461] on div "Todas as Fichas" at bounding box center [899, 474] width 419 height 35
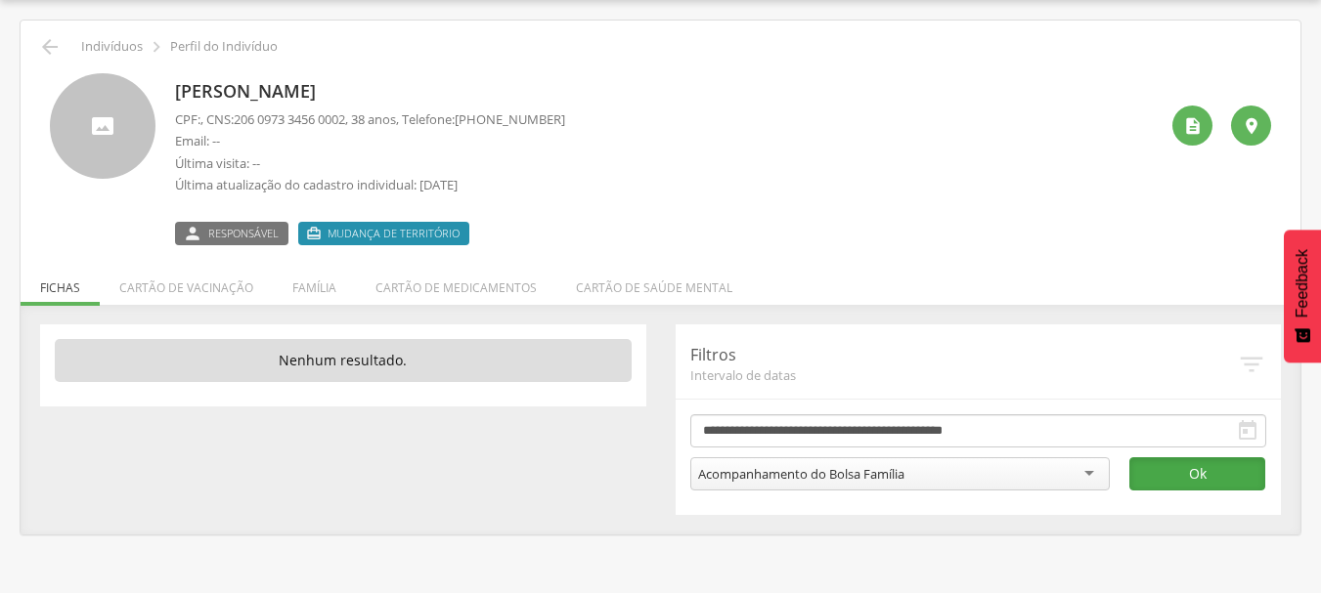
click at [1157, 458] on button "Ok" at bounding box center [1197, 473] width 137 height 33
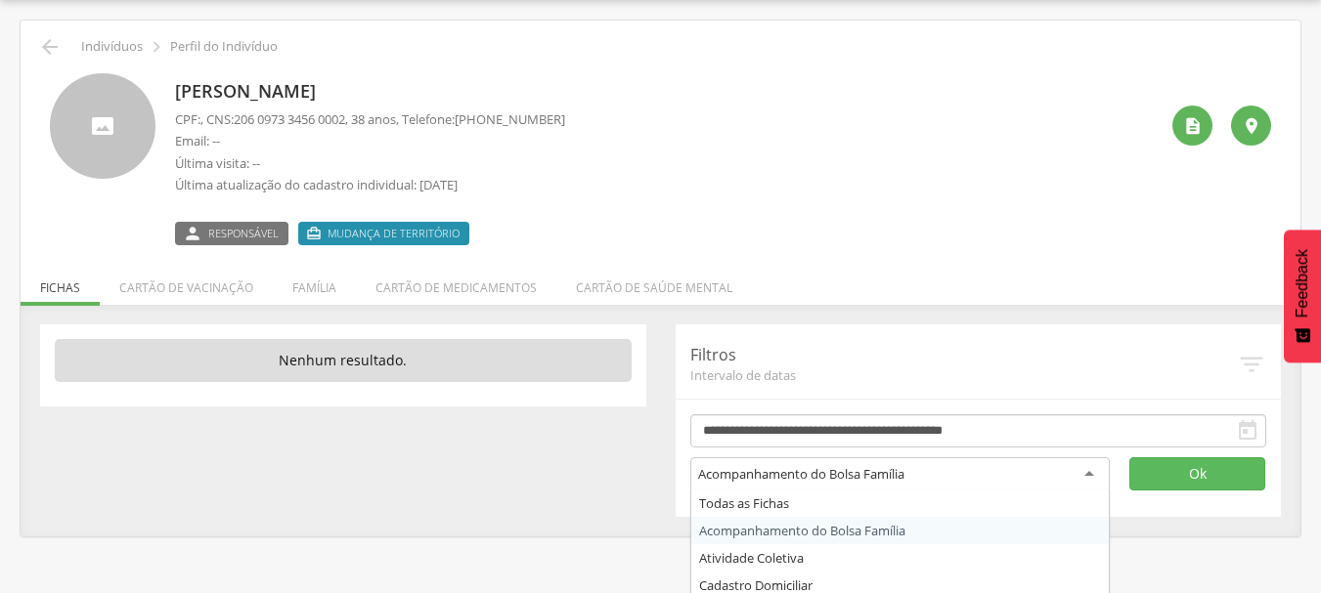
click at [1088, 469] on div "Acompanhamento do Bolsa Família" at bounding box center [899, 474] width 419 height 35
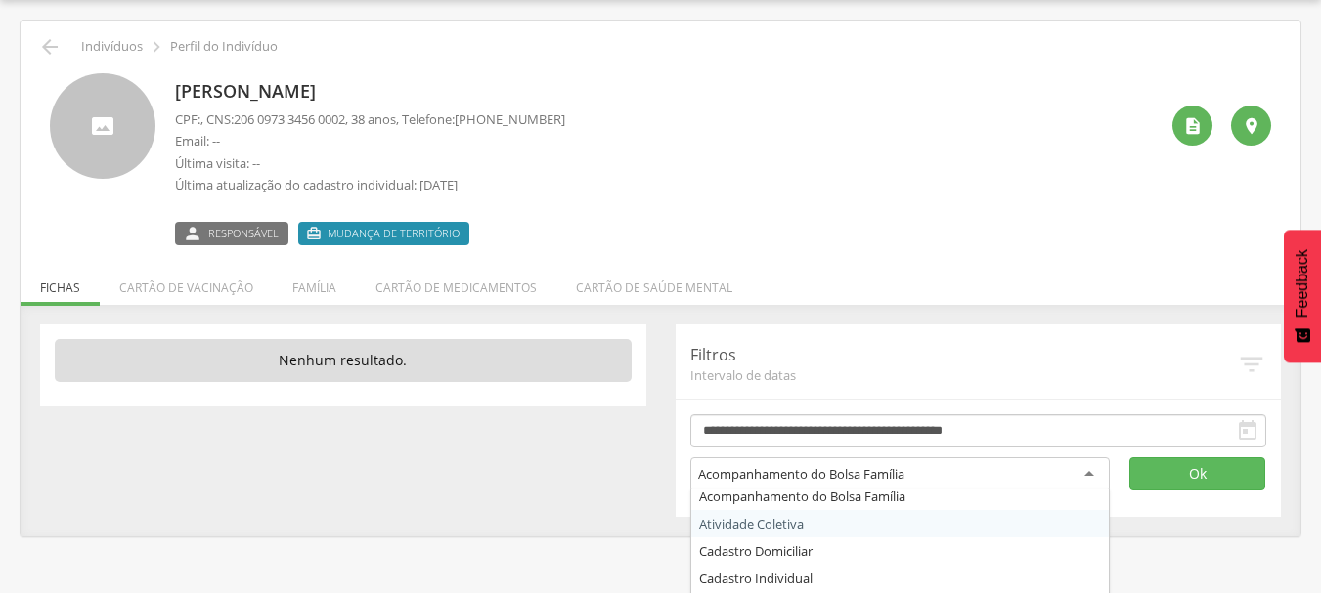
scroll to position [0, 0]
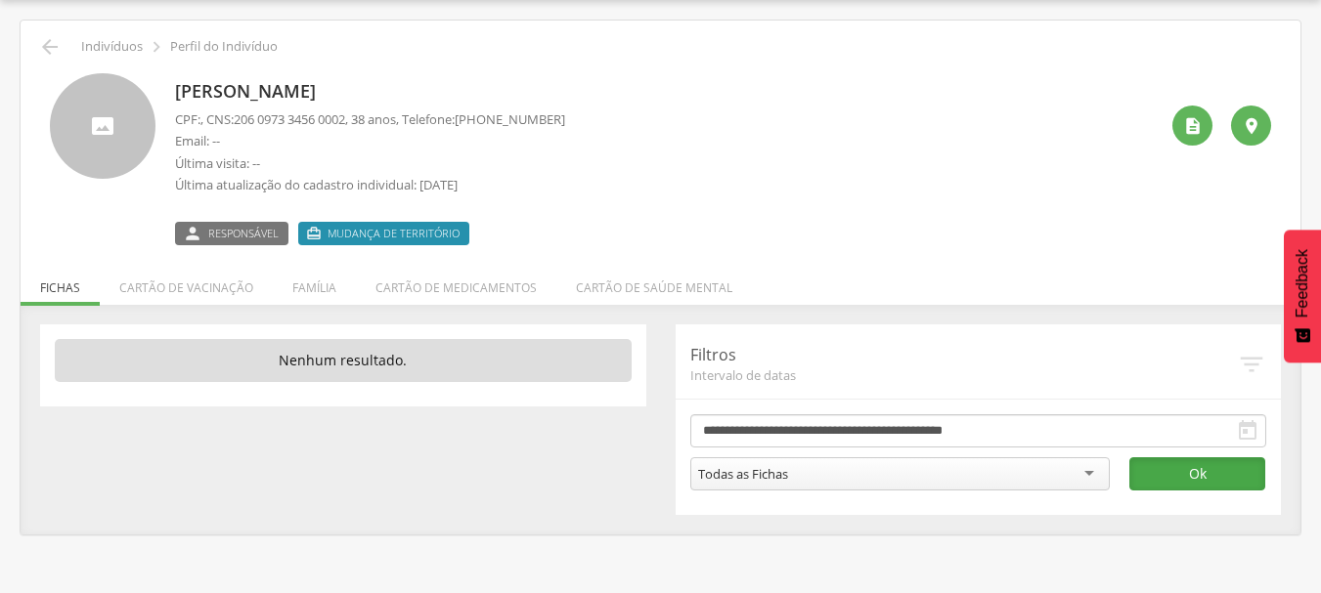
click at [1160, 477] on button "Ok" at bounding box center [1197, 473] width 137 height 33
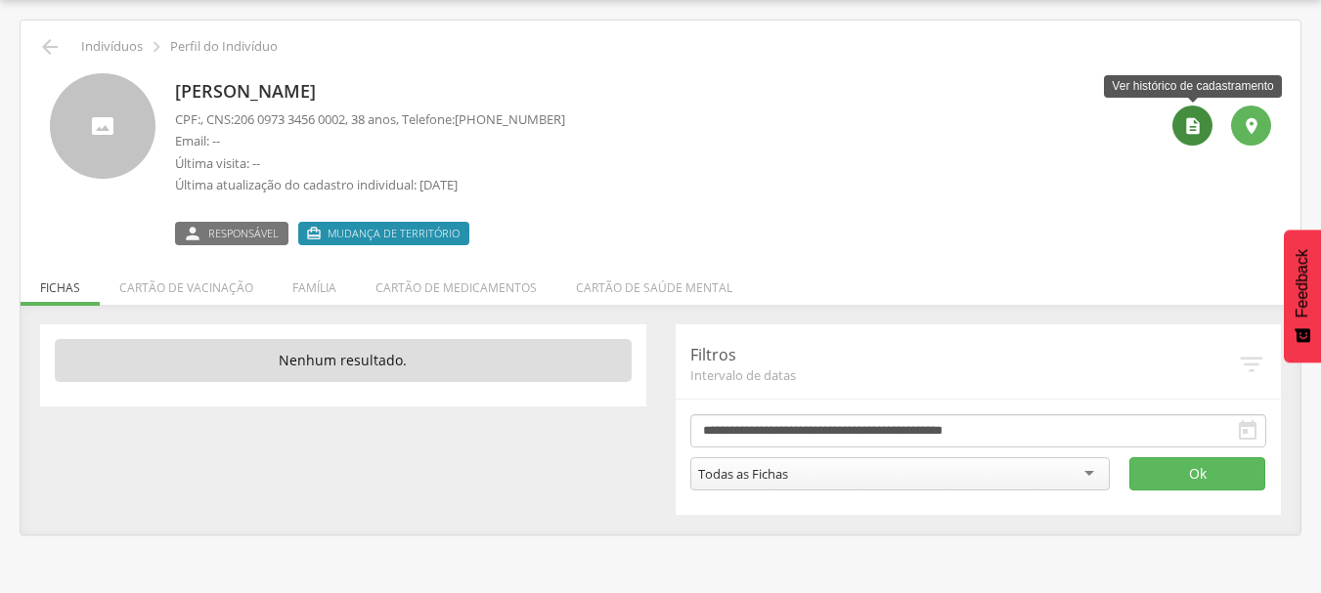
click at [1194, 122] on icon "" at bounding box center [1193, 126] width 20 height 20
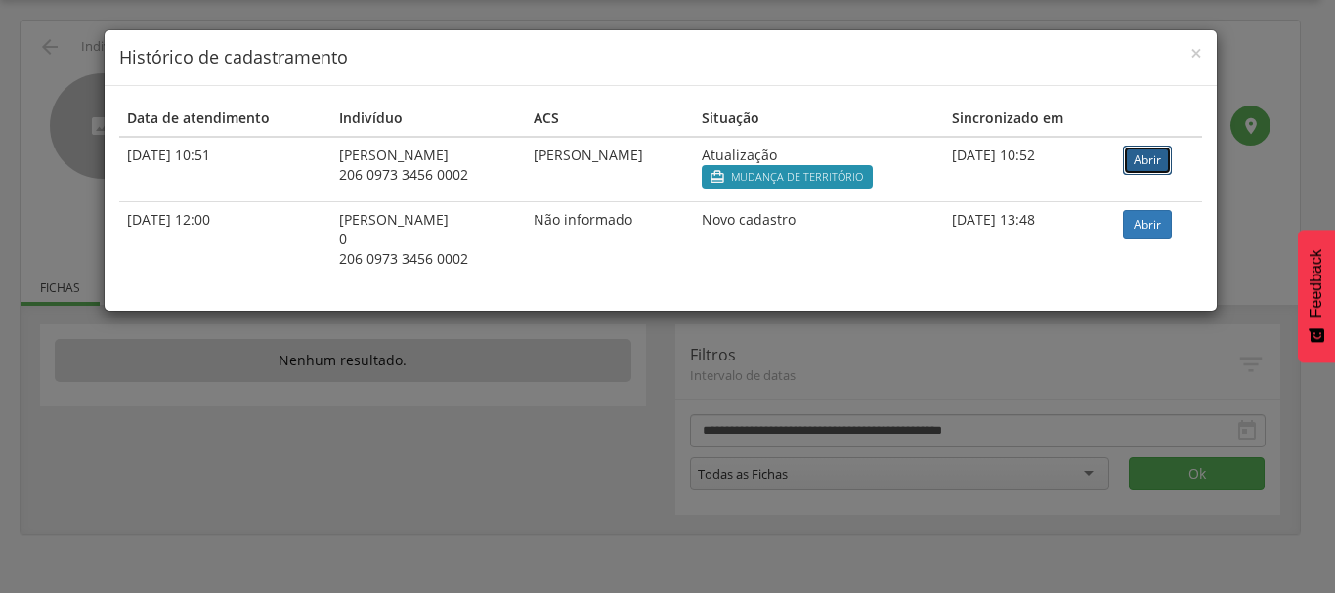
click at [1172, 155] on link "Abrir" at bounding box center [1147, 160] width 49 height 29
click at [1198, 62] on span "×" at bounding box center [1197, 52] width 12 height 27
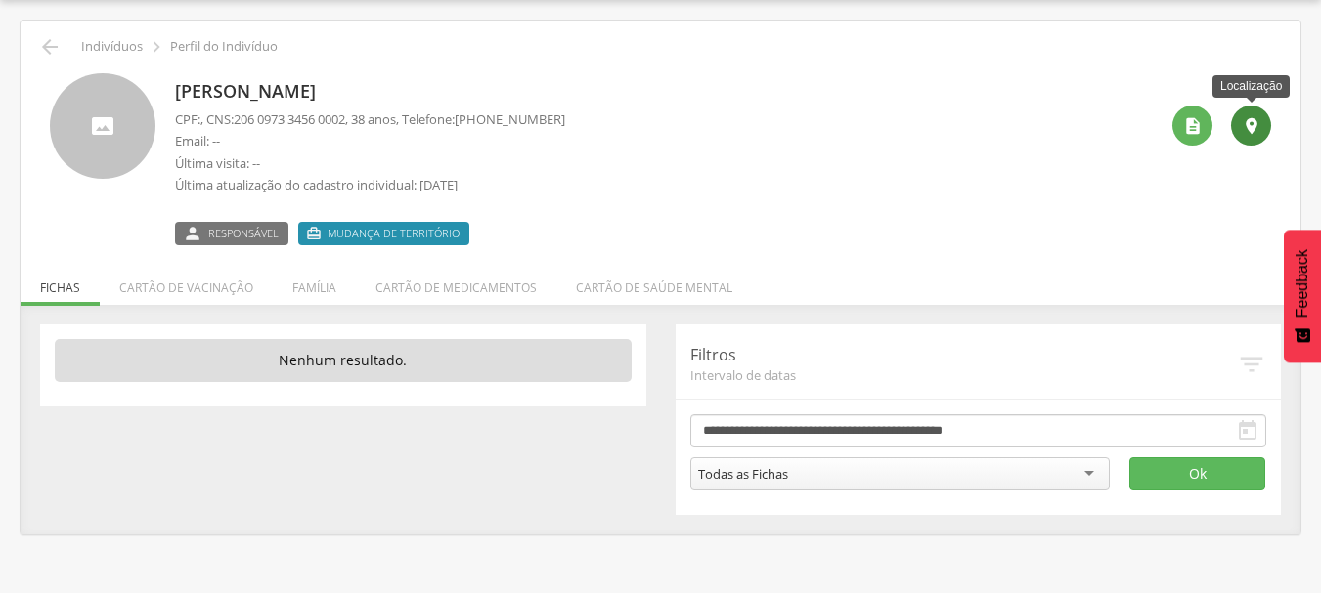
click at [1242, 127] on icon "" at bounding box center [1251, 126] width 20 height 20
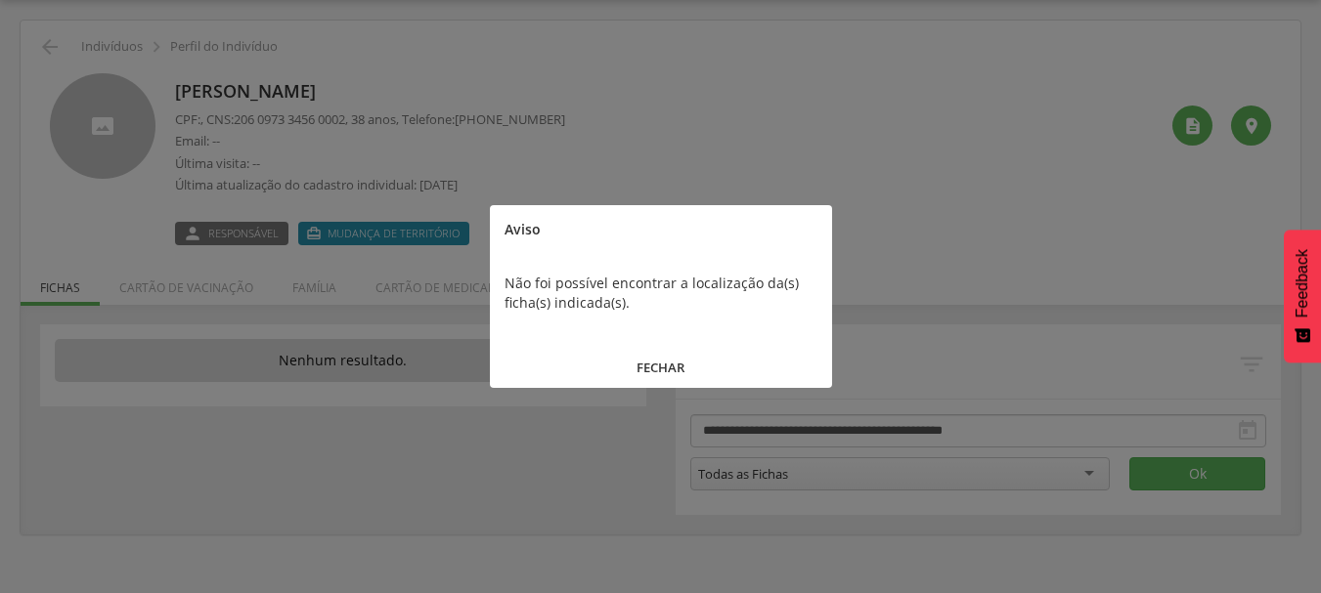
click at [667, 367] on button "FECHAR" at bounding box center [661, 368] width 342 height 42
